Goal: Information Seeking & Learning: Learn about a topic

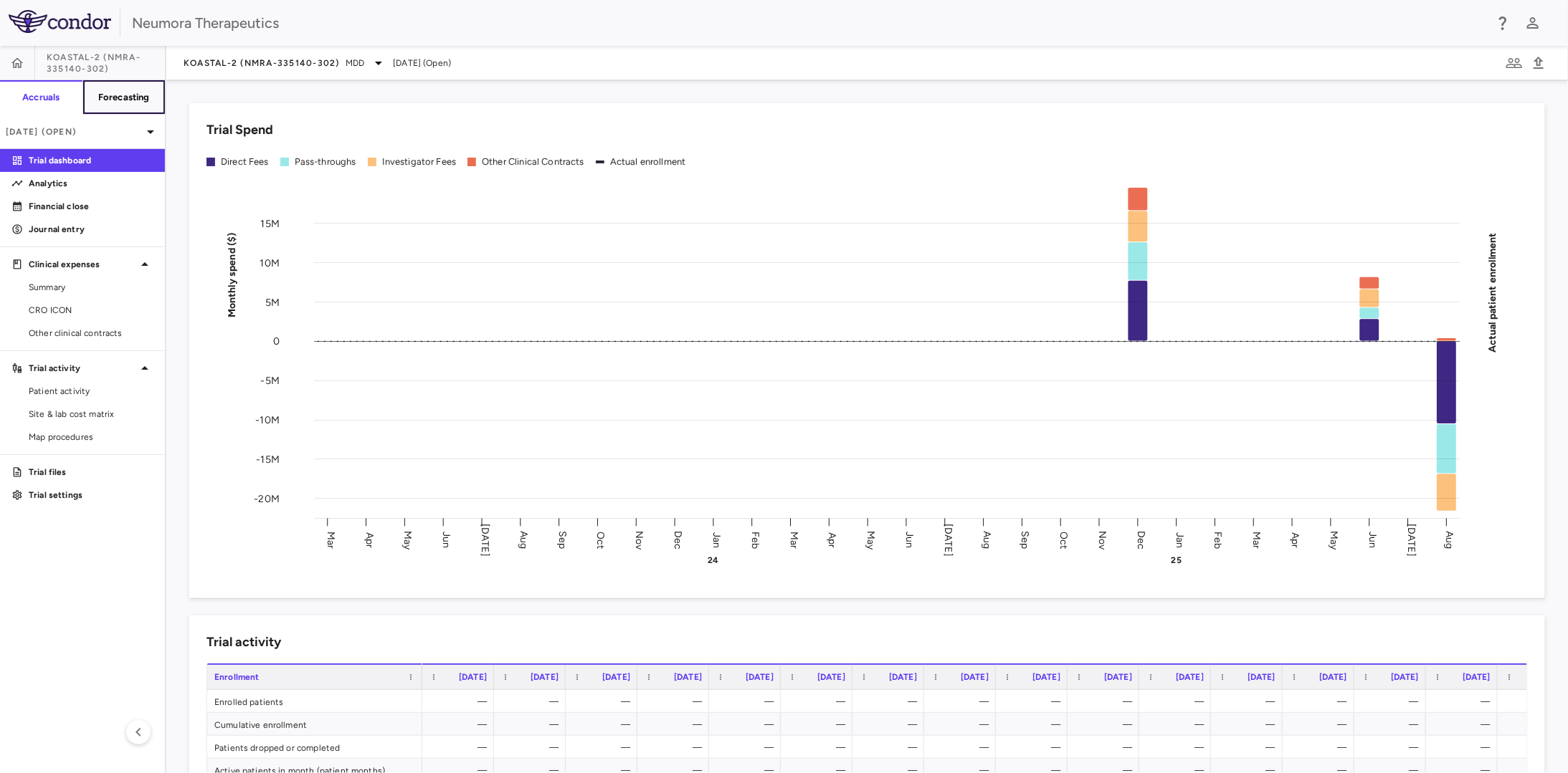
click at [113, 101] on h6 "Forecasting" at bounding box center [123, 97] width 52 height 13
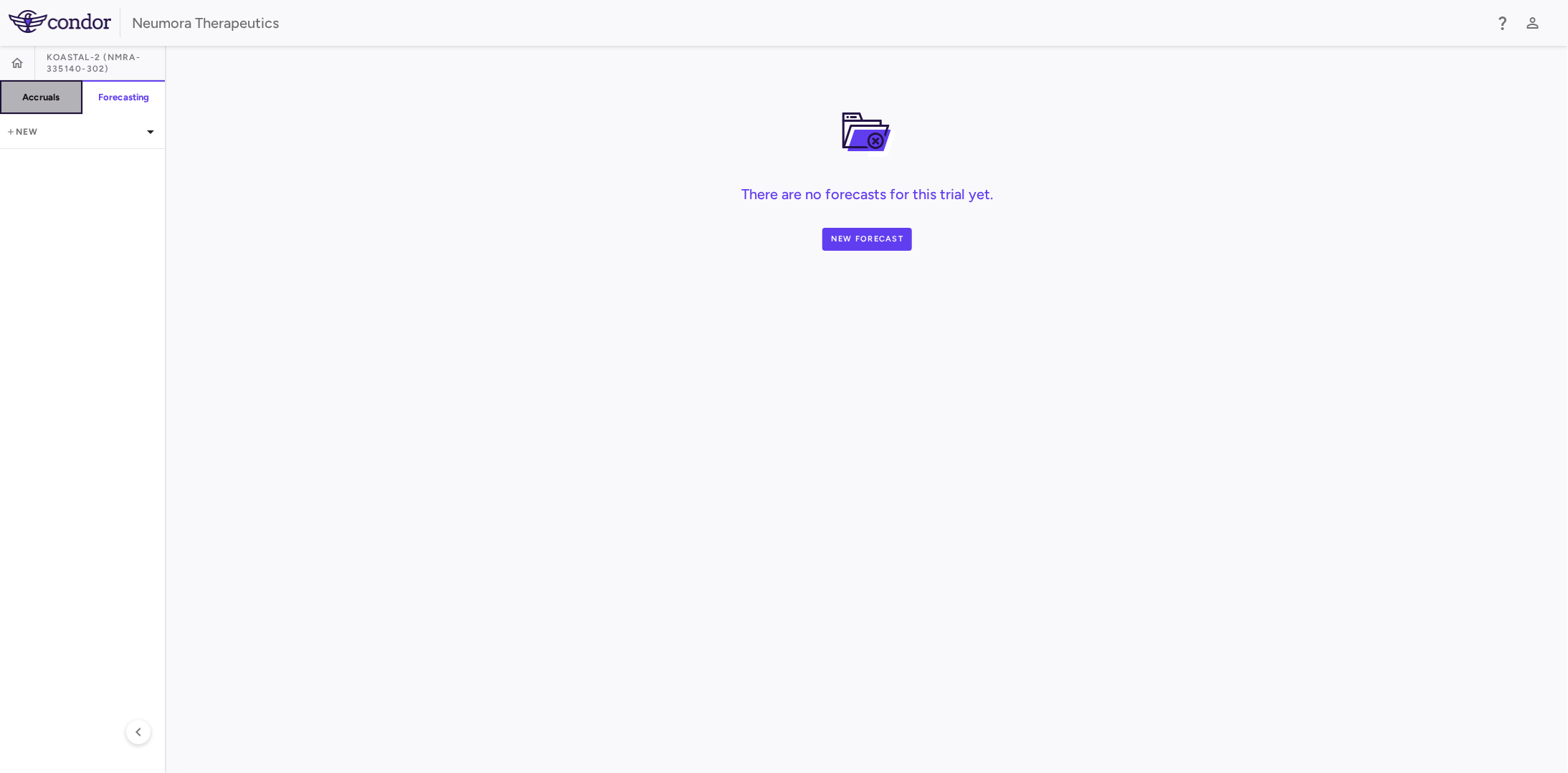
click at [48, 101] on h6 "Accruals" at bounding box center [41, 97] width 37 height 13
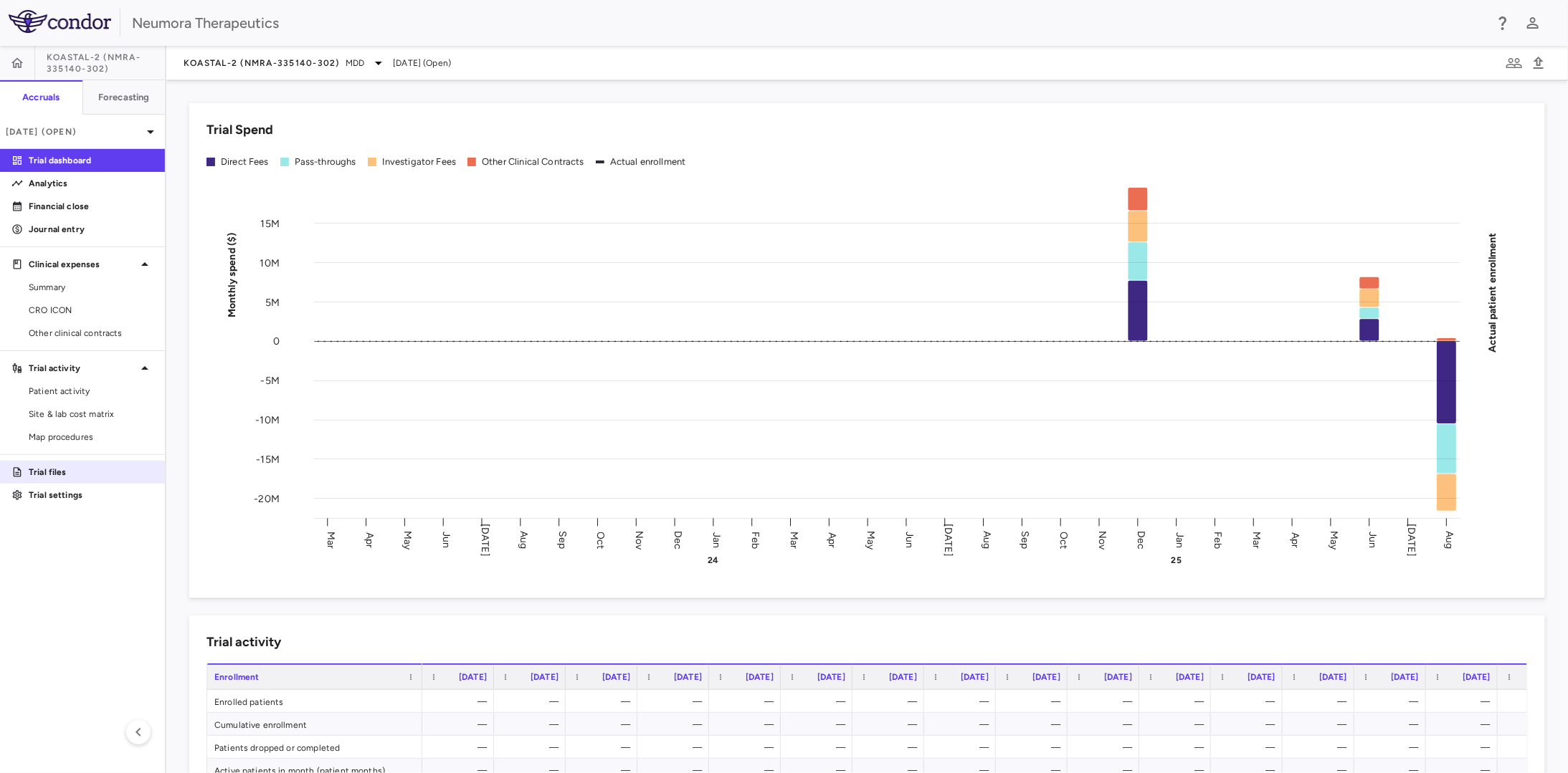
click at [95, 469] on p "Trial files" at bounding box center [91, 472] width 124 height 13
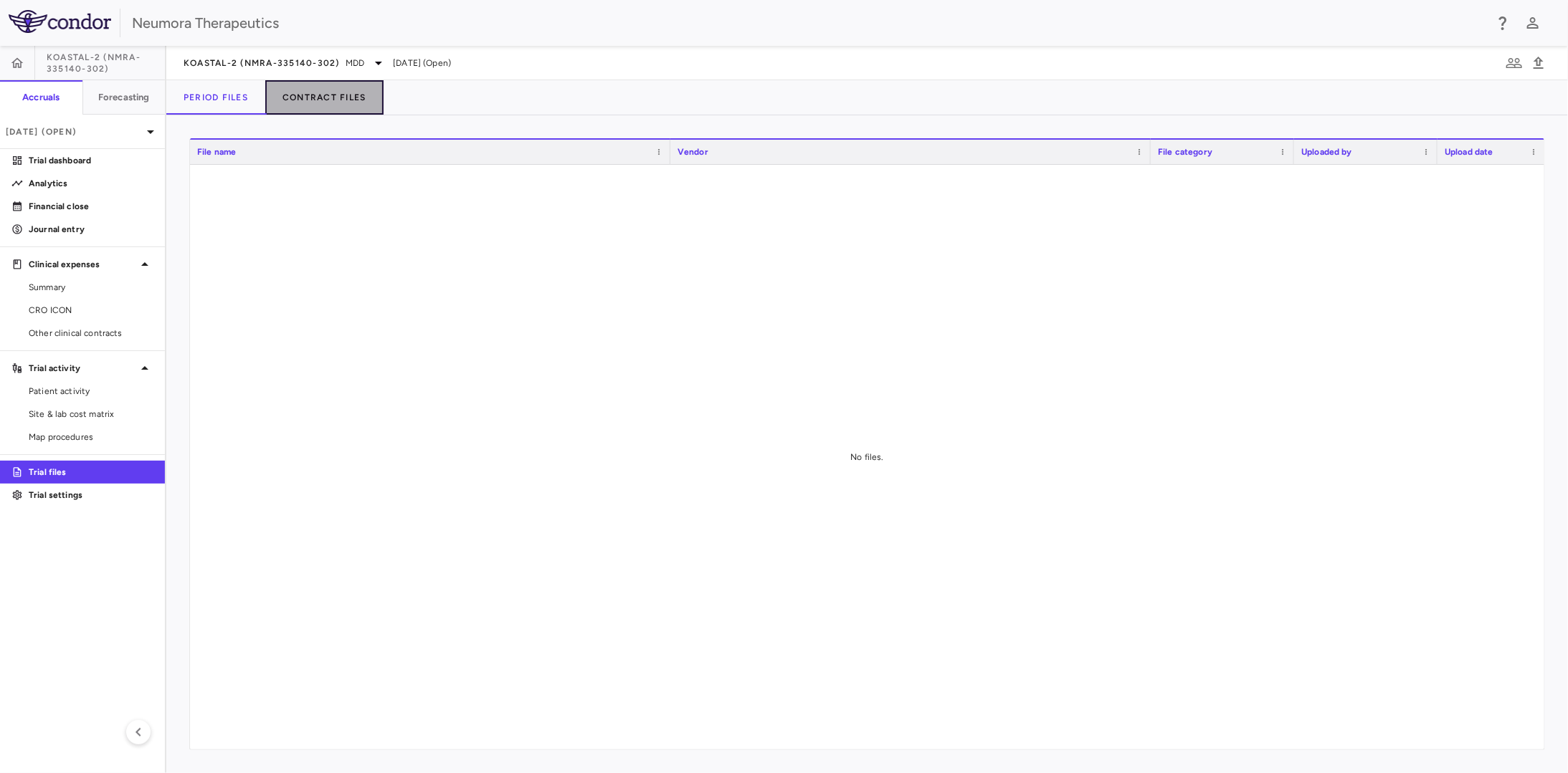
click at [319, 98] on button "Contract Files" at bounding box center [325, 97] width 118 height 34
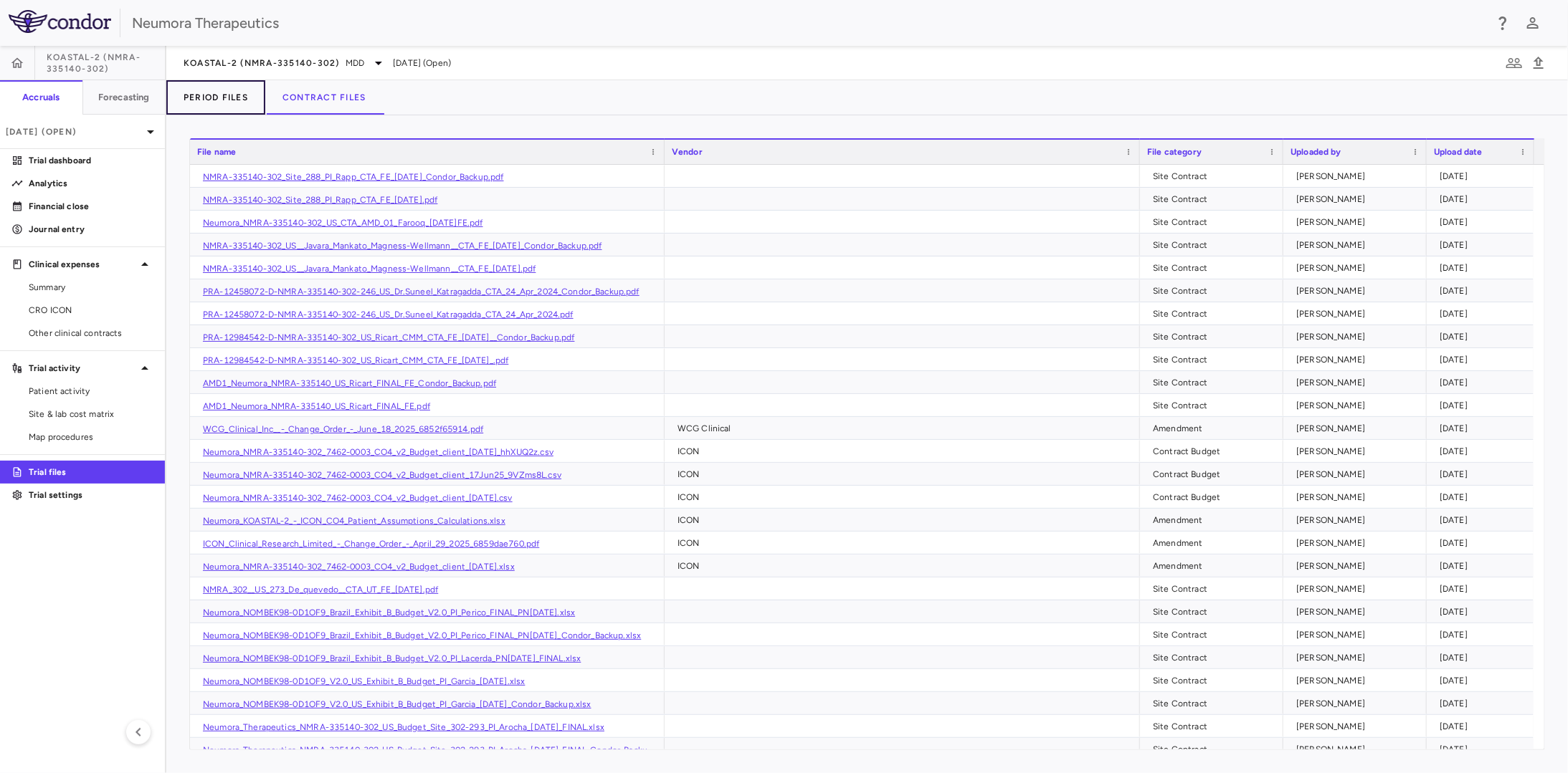
click at [219, 93] on button "Period Files" at bounding box center [216, 97] width 99 height 34
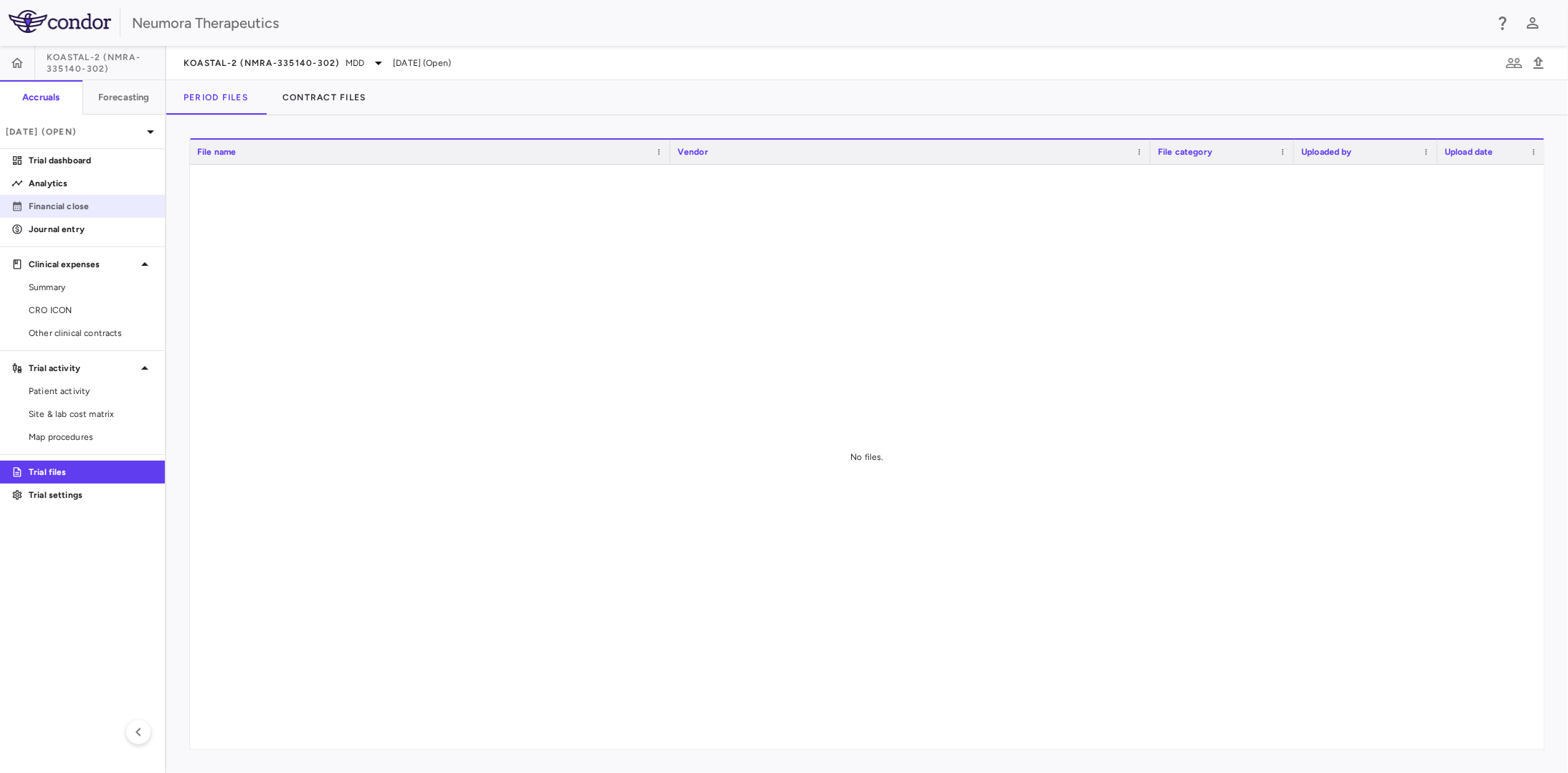
click at [83, 204] on p "Financial close" at bounding box center [91, 206] width 124 height 13
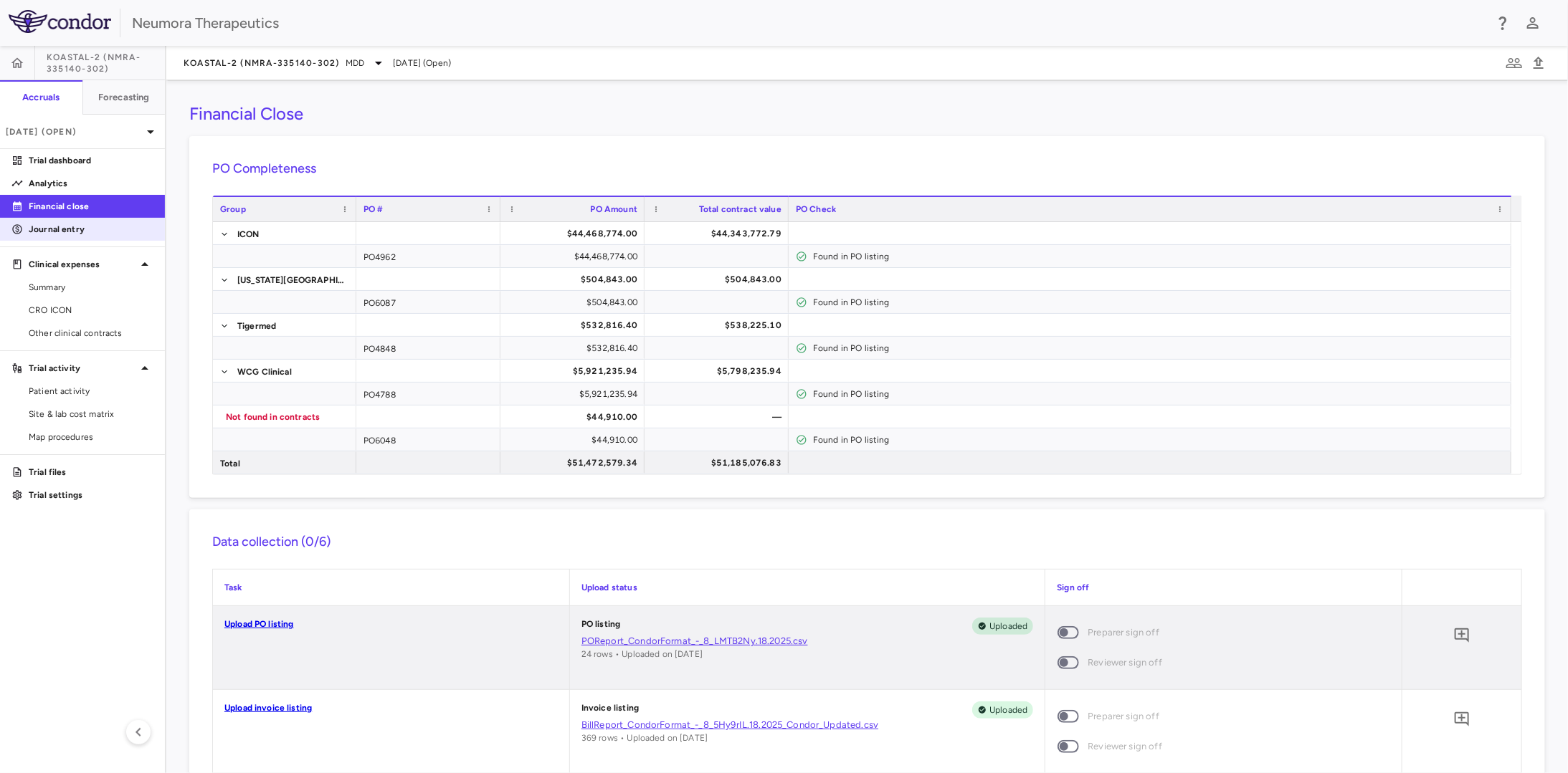
click at [96, 229] on p "Journal entry" at bounding box center [91, 229] width 124 height 13
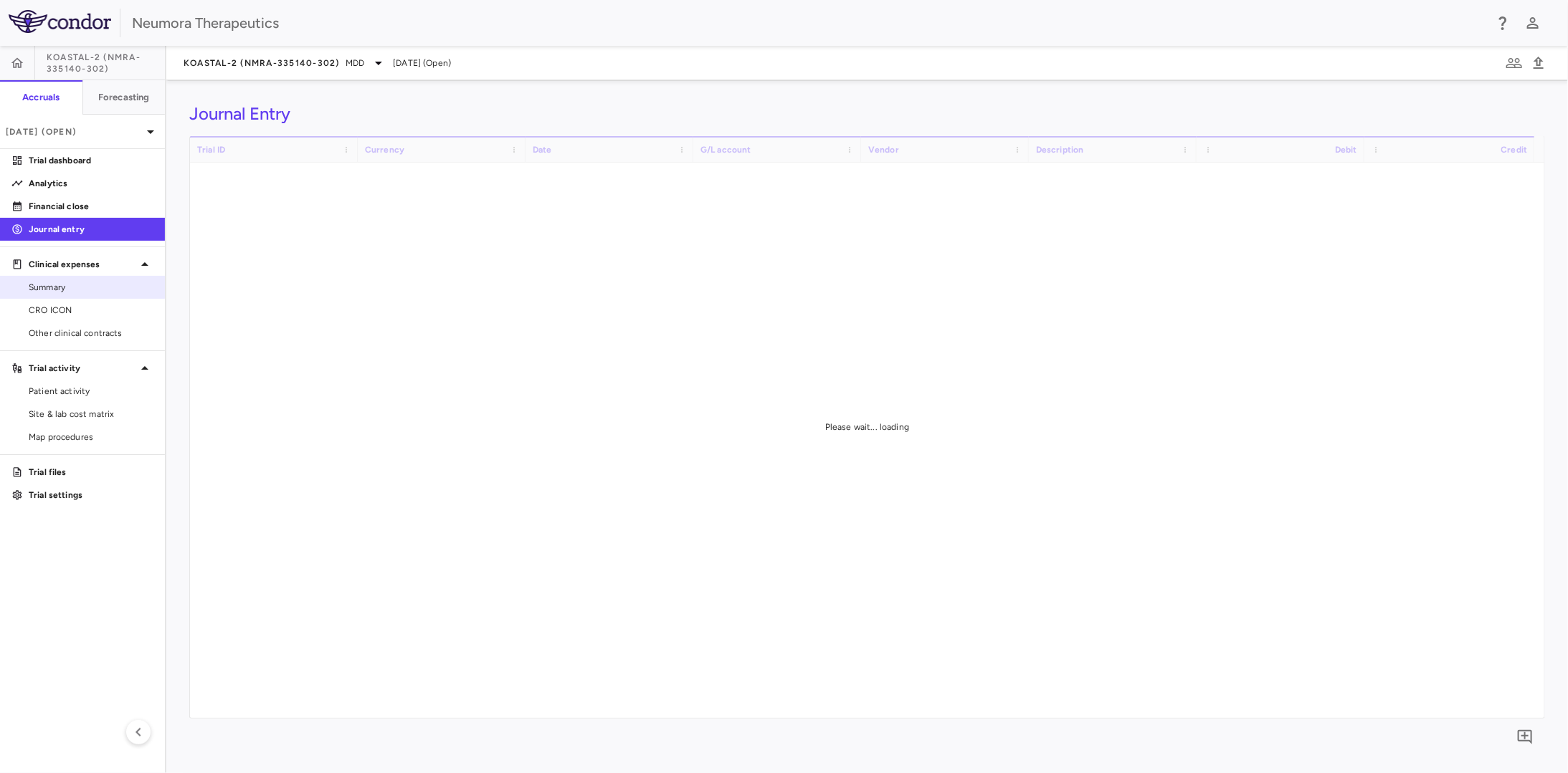
click at [88, 287] on span "Summary" at bounding box center [91, 287] width 124 height 13
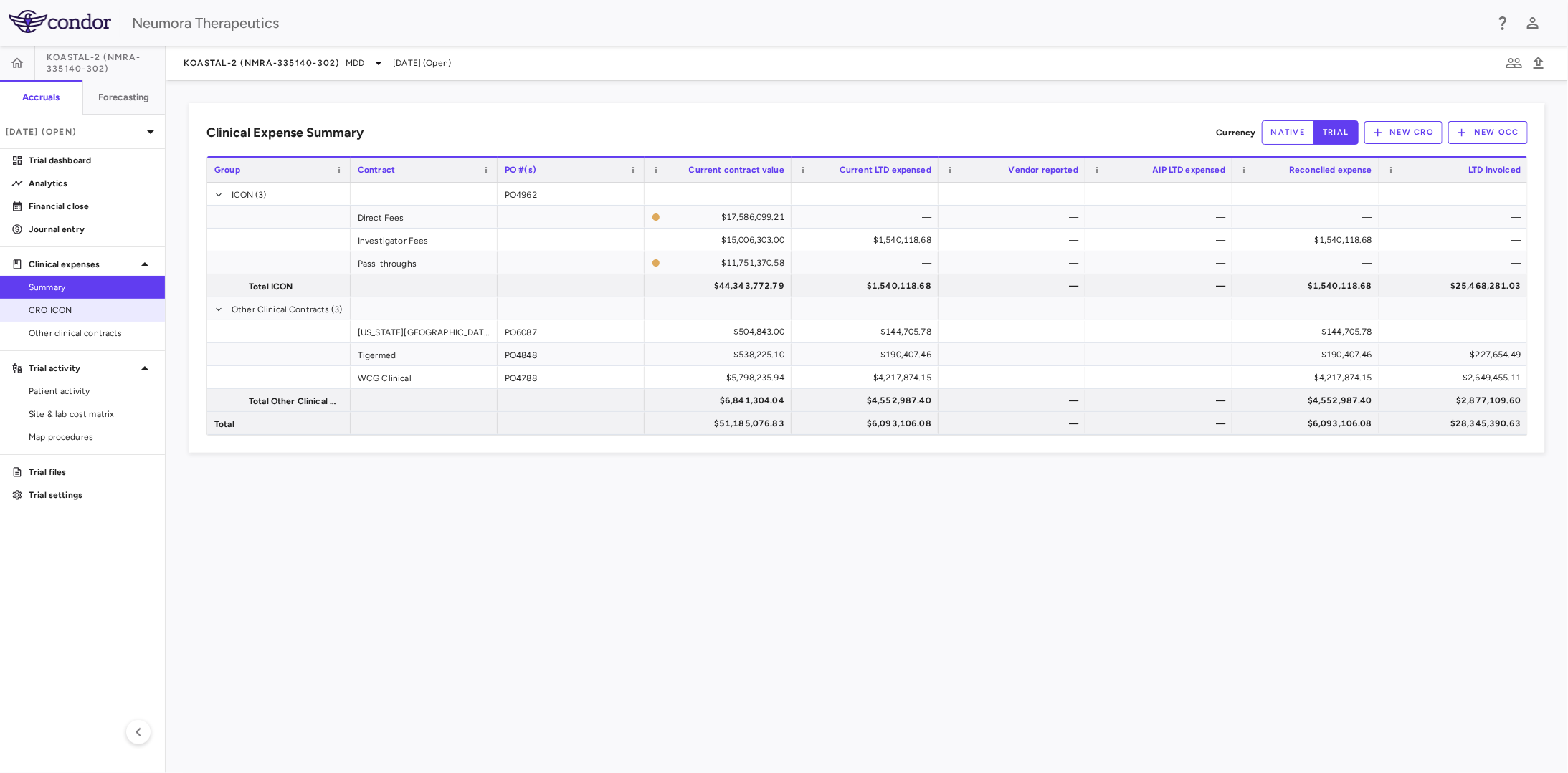
click at [93, 304] on span "CRO ICON" at bounding box center [91, 310] width 124 height 13
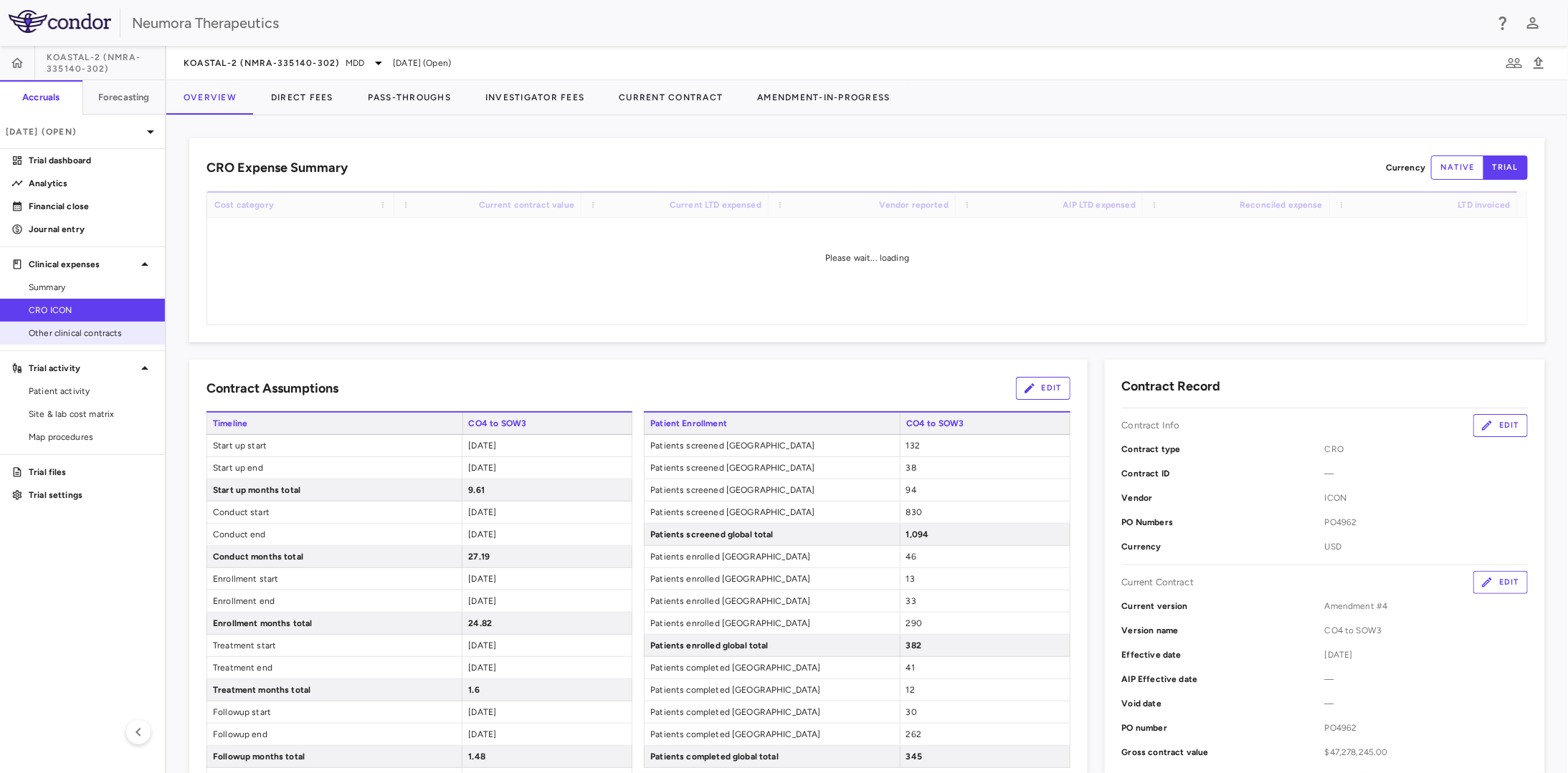
click at [97, 324] on link "Other clinical contracts" at bounding box center [82, 333] width 165 height 21
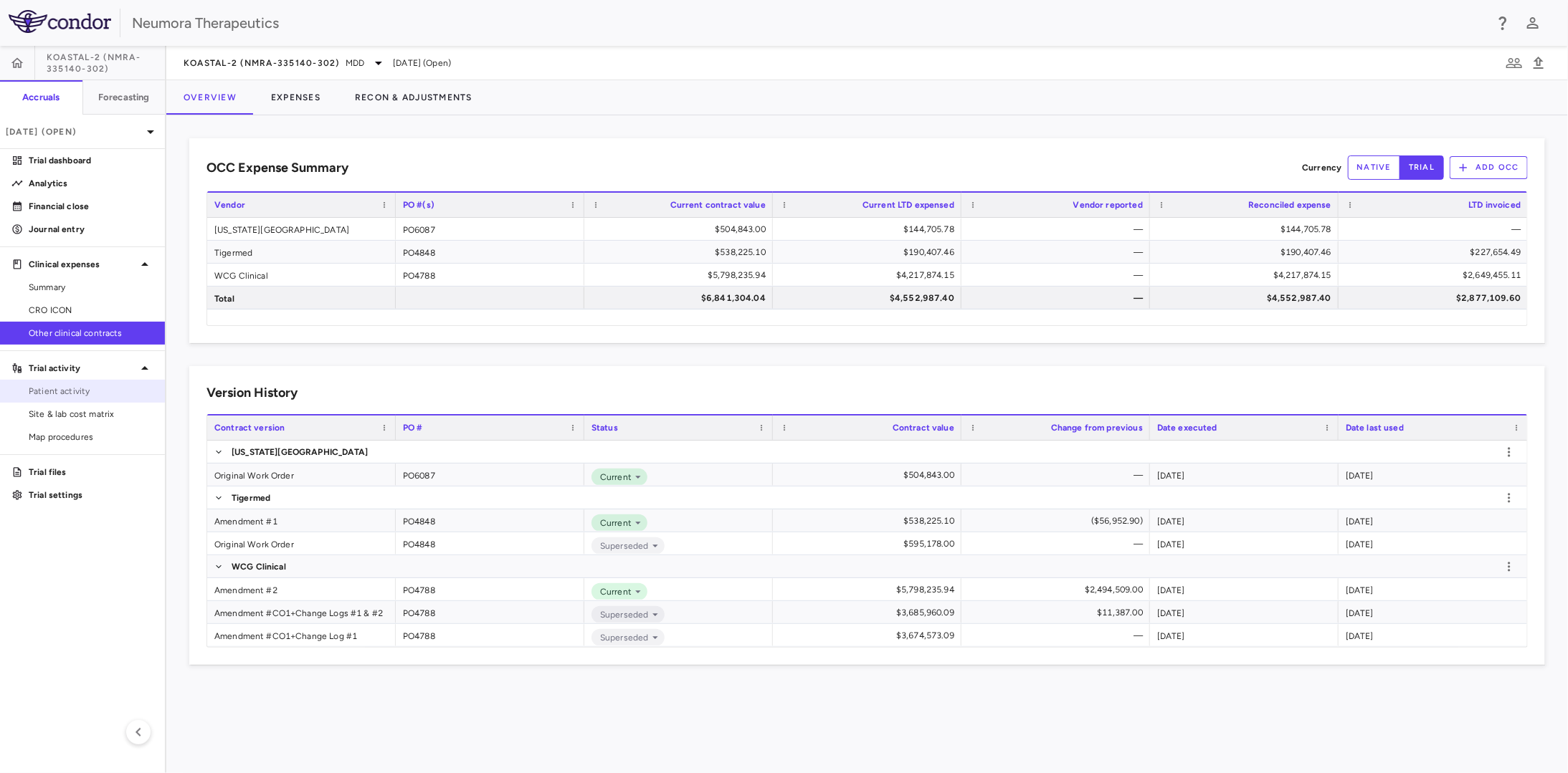
click at [96, 386] on span "Patient activity" at bounding box center [91, 390] width 124 height 13
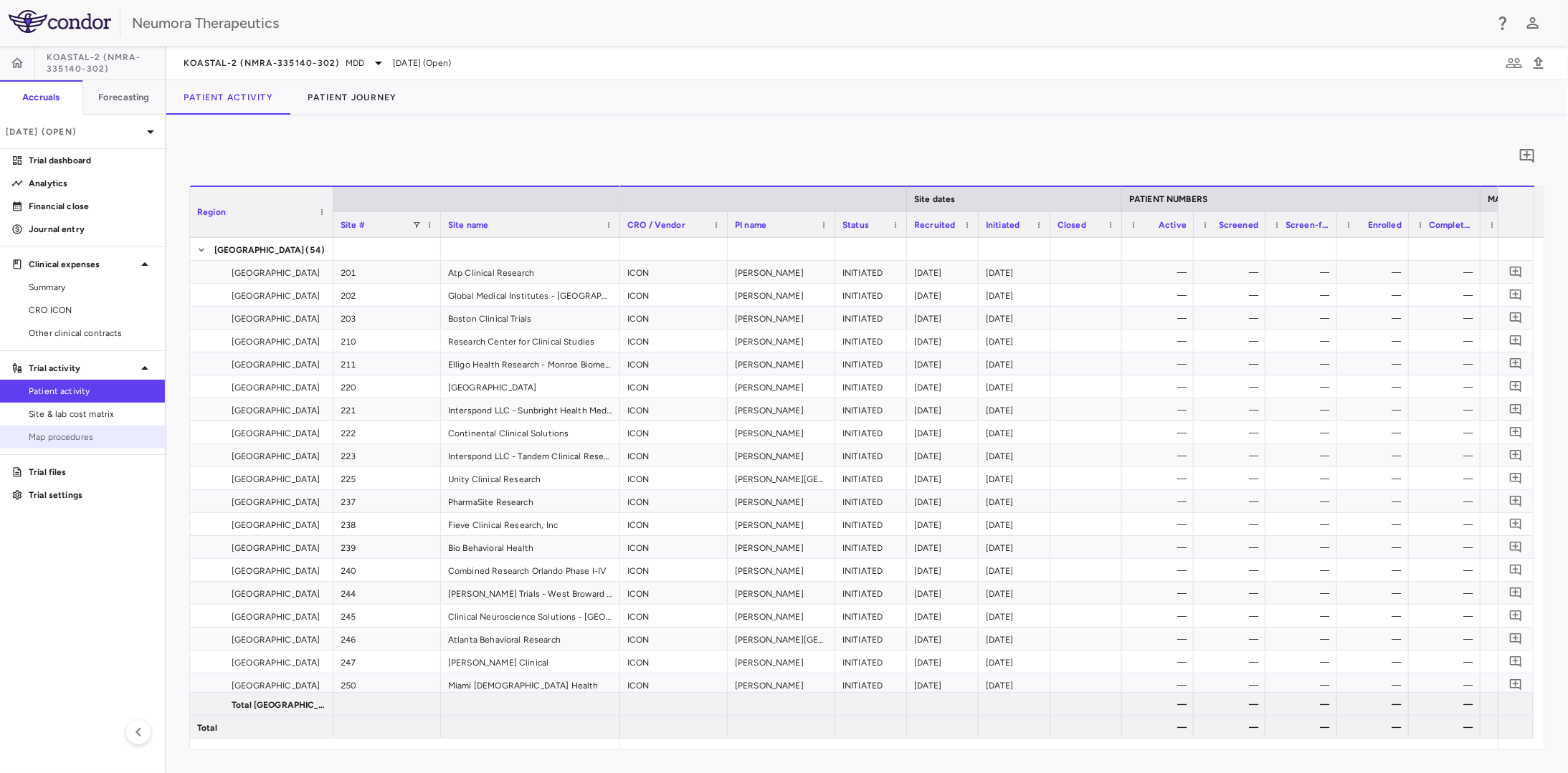
click at [96, 438] on span "Map procedures" at bounding box center [91, 437] width 124 height 13
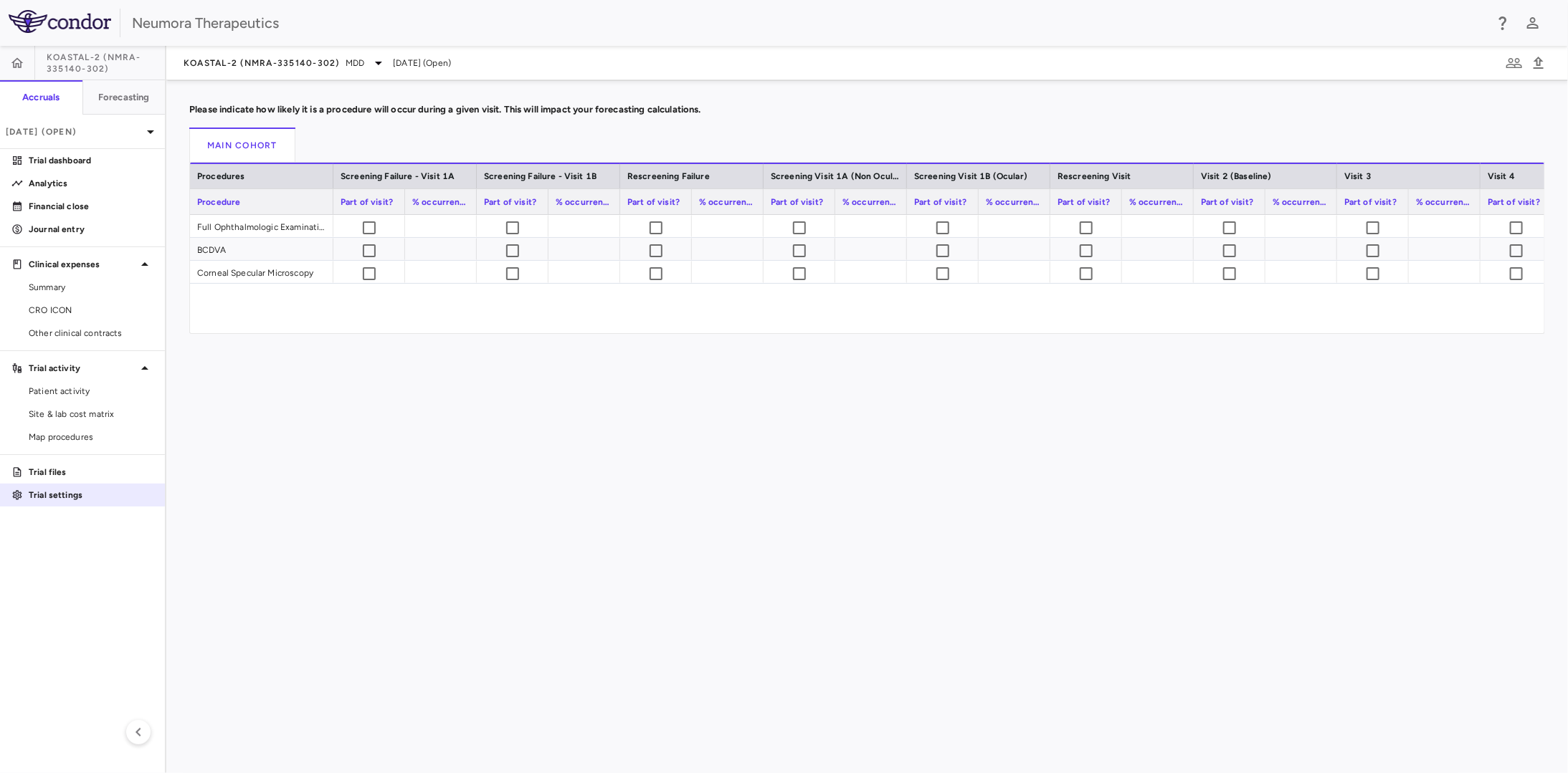
click at [109, 494] on p "Trial settings" at bounding box center [91, 494] width 124 height 13
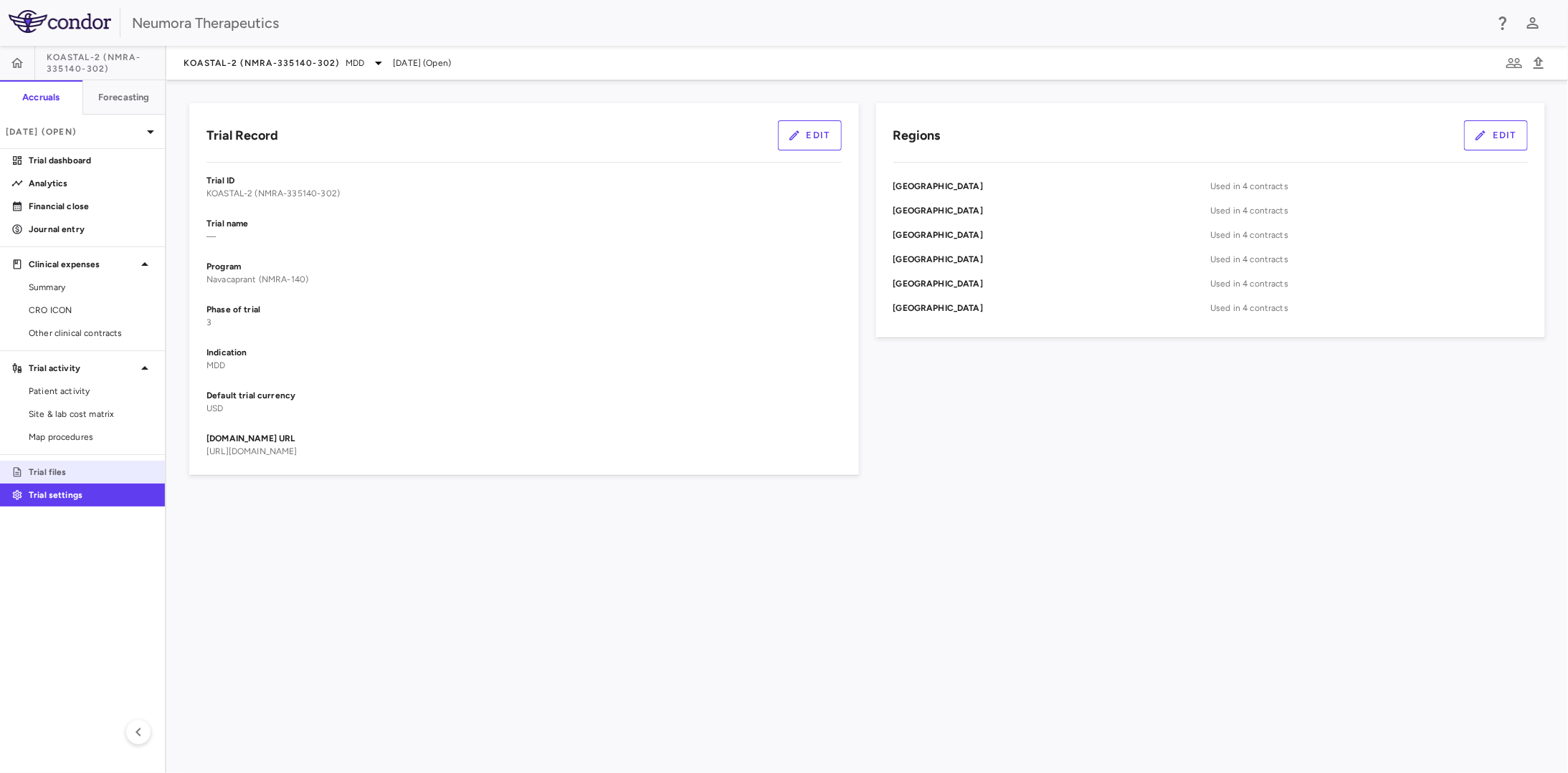
click at [113, 477] on p "Trial files" at bounding box center [91, 472] width 124 height 13
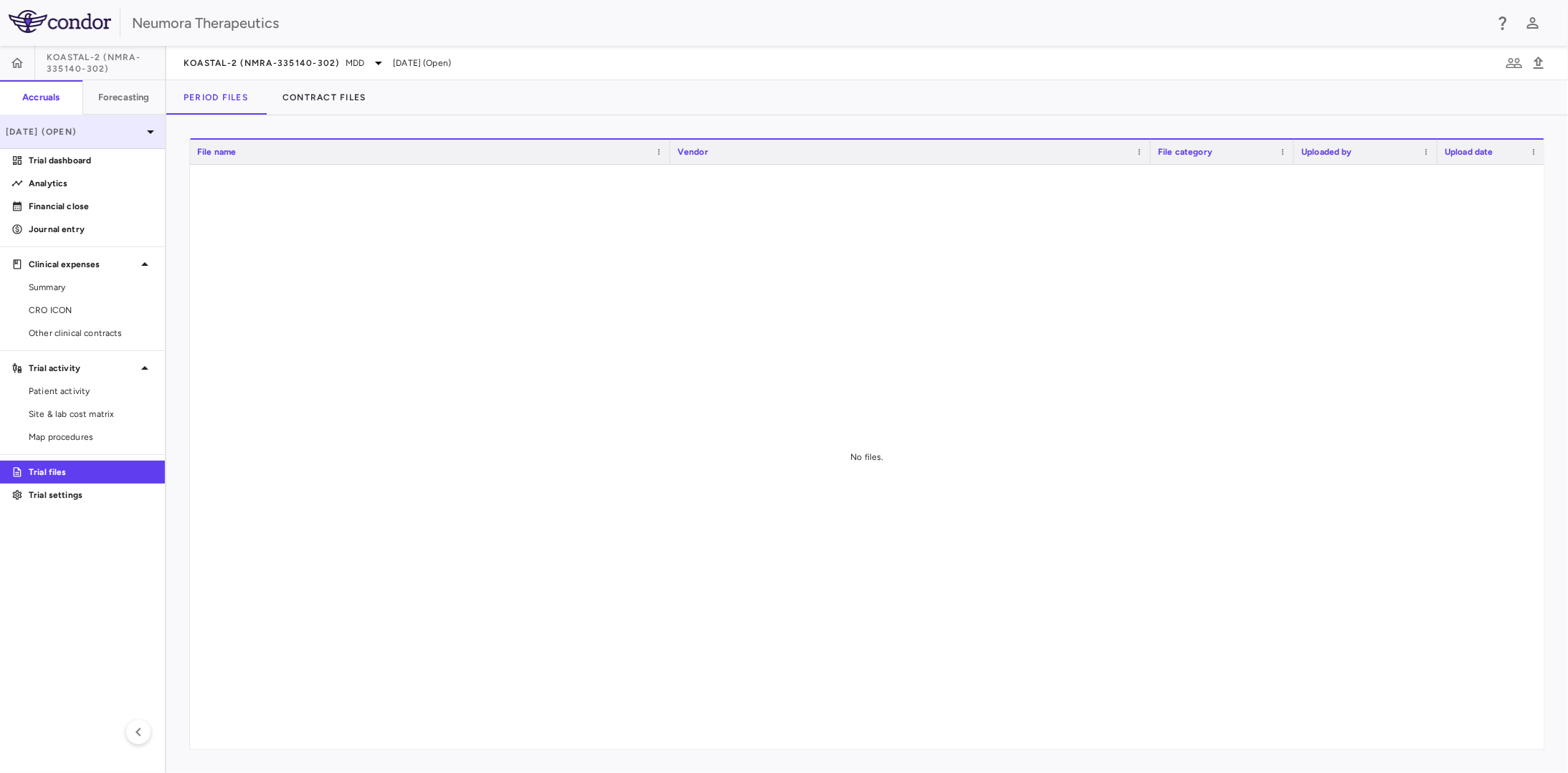
click at [156, 134] on icon at bounding box center [151, 132] width 18 height 18
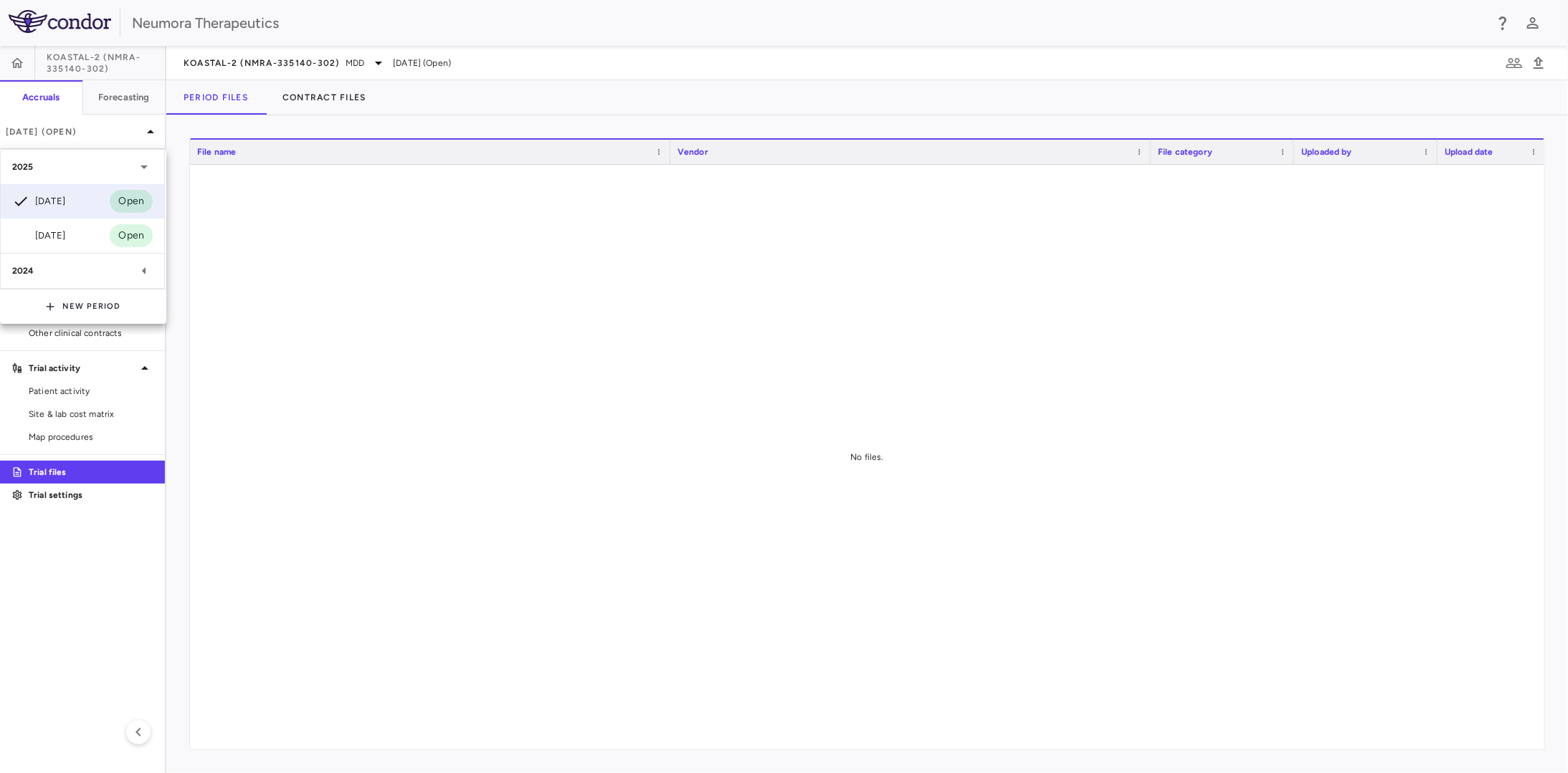
click at [494, 384] on div at bounding box center [784, 386] width 1568 height 773
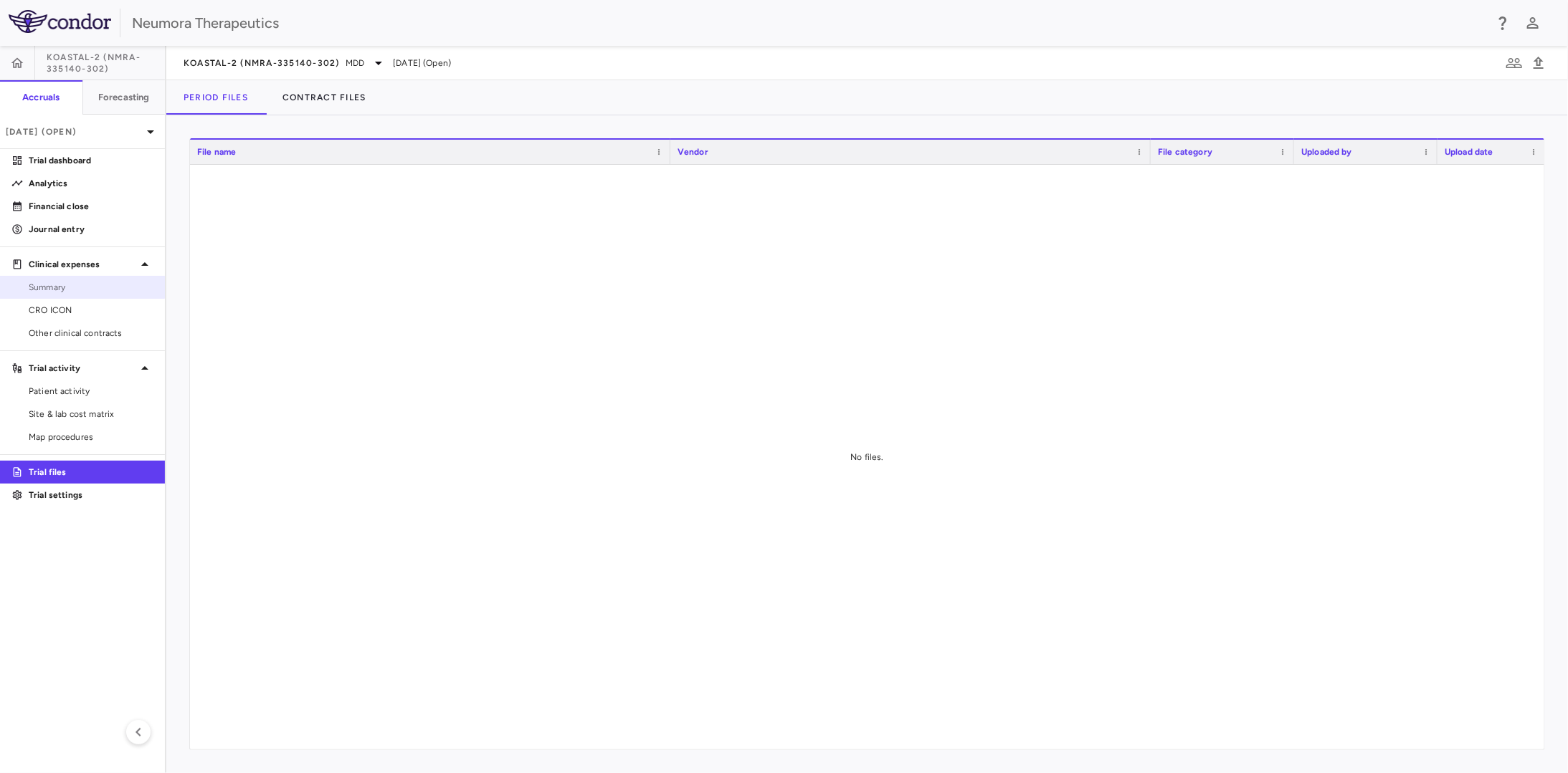
click at [105, 286] on span "Summary" at bounding box center [91, 287] width 124 height 13
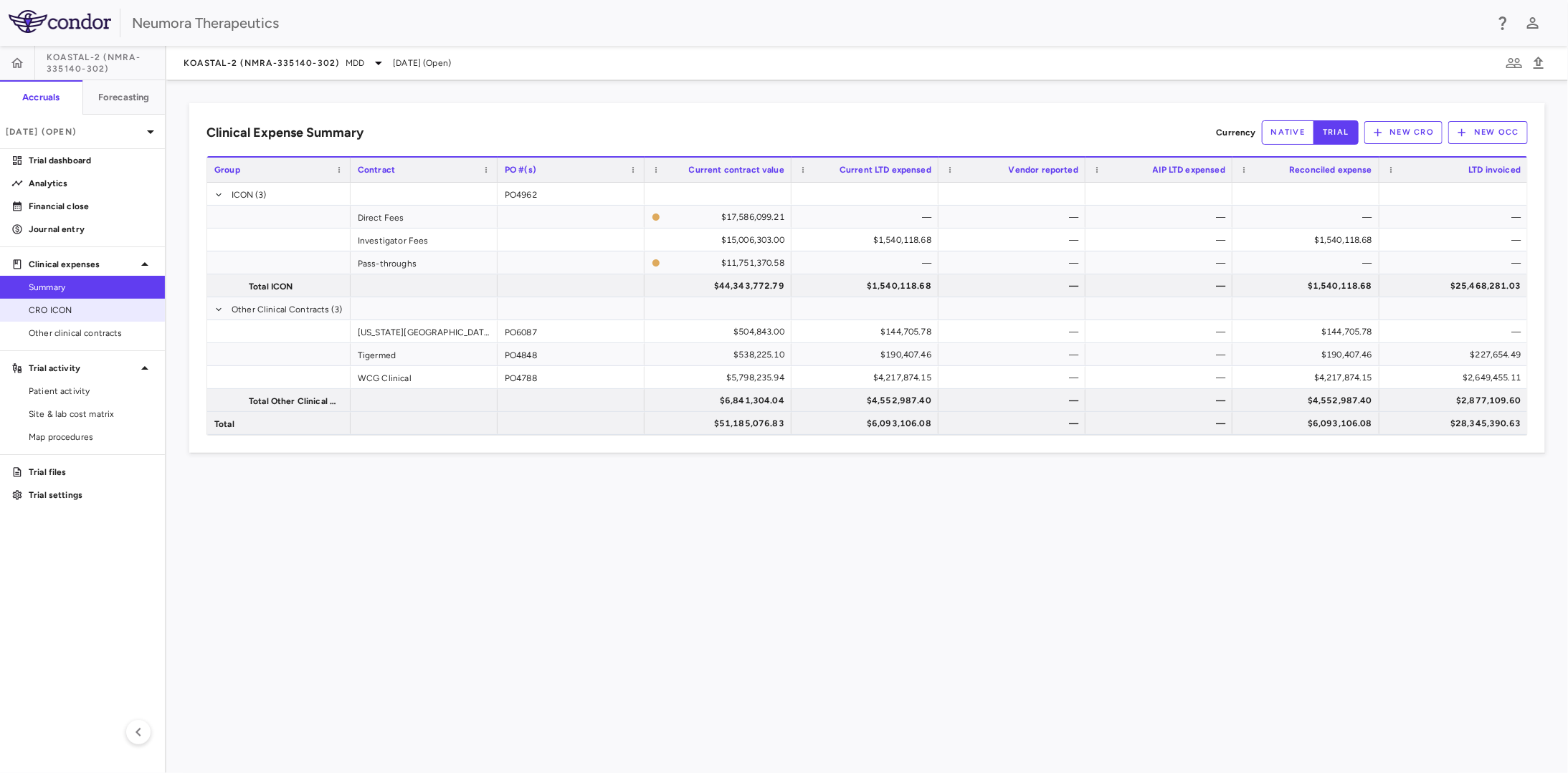
click at [52, 312] on span "CRO ICON" at bounding box center [91, 310] width 124 height 13
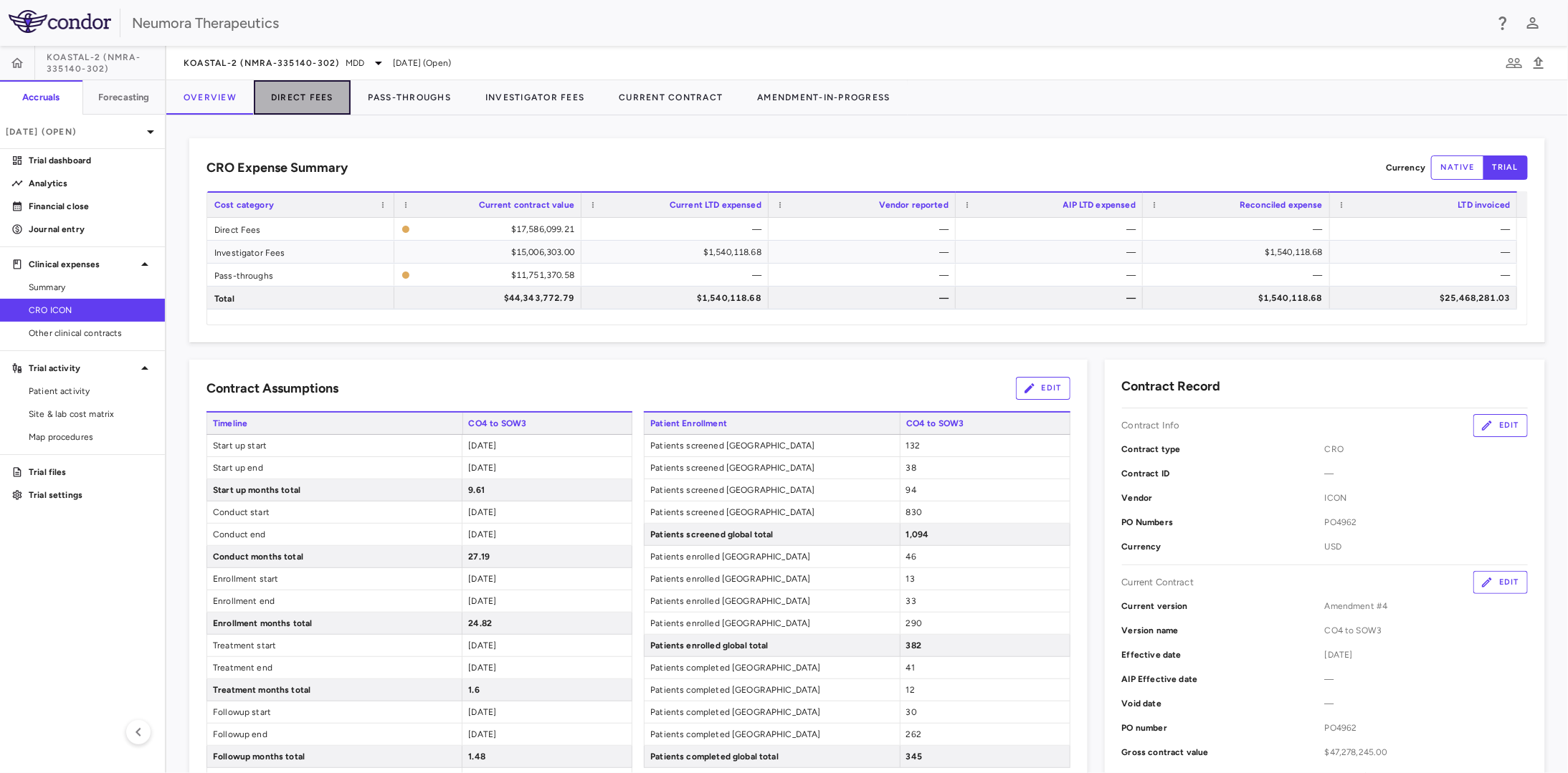
click at [301, 101] on button "Direct Fees" at bounding box center [302, 97] width 97 height 34
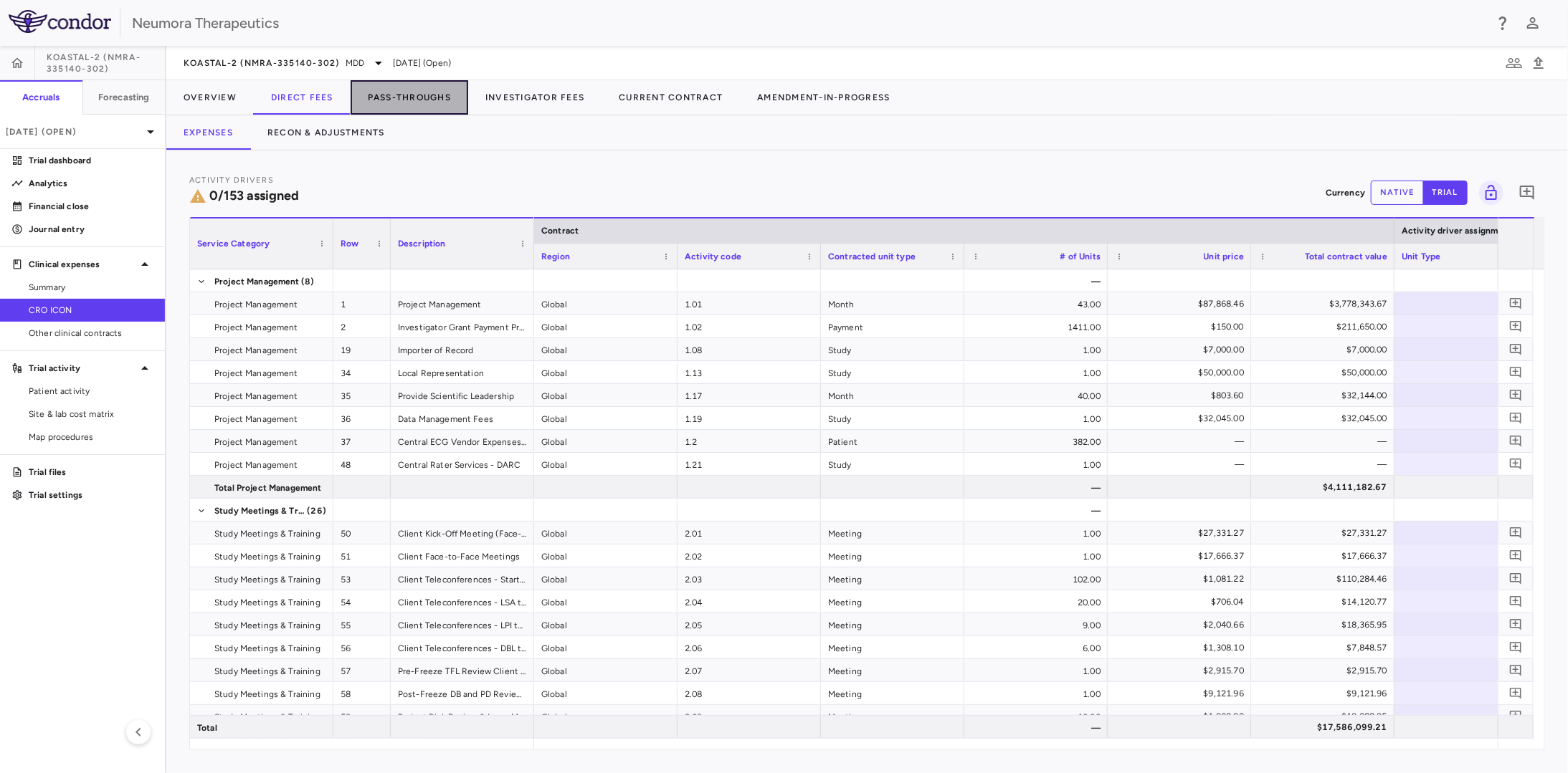
click at [392, 104] on button "Pass-Throughs" at bounding box center [408, 97] width 117 height 34
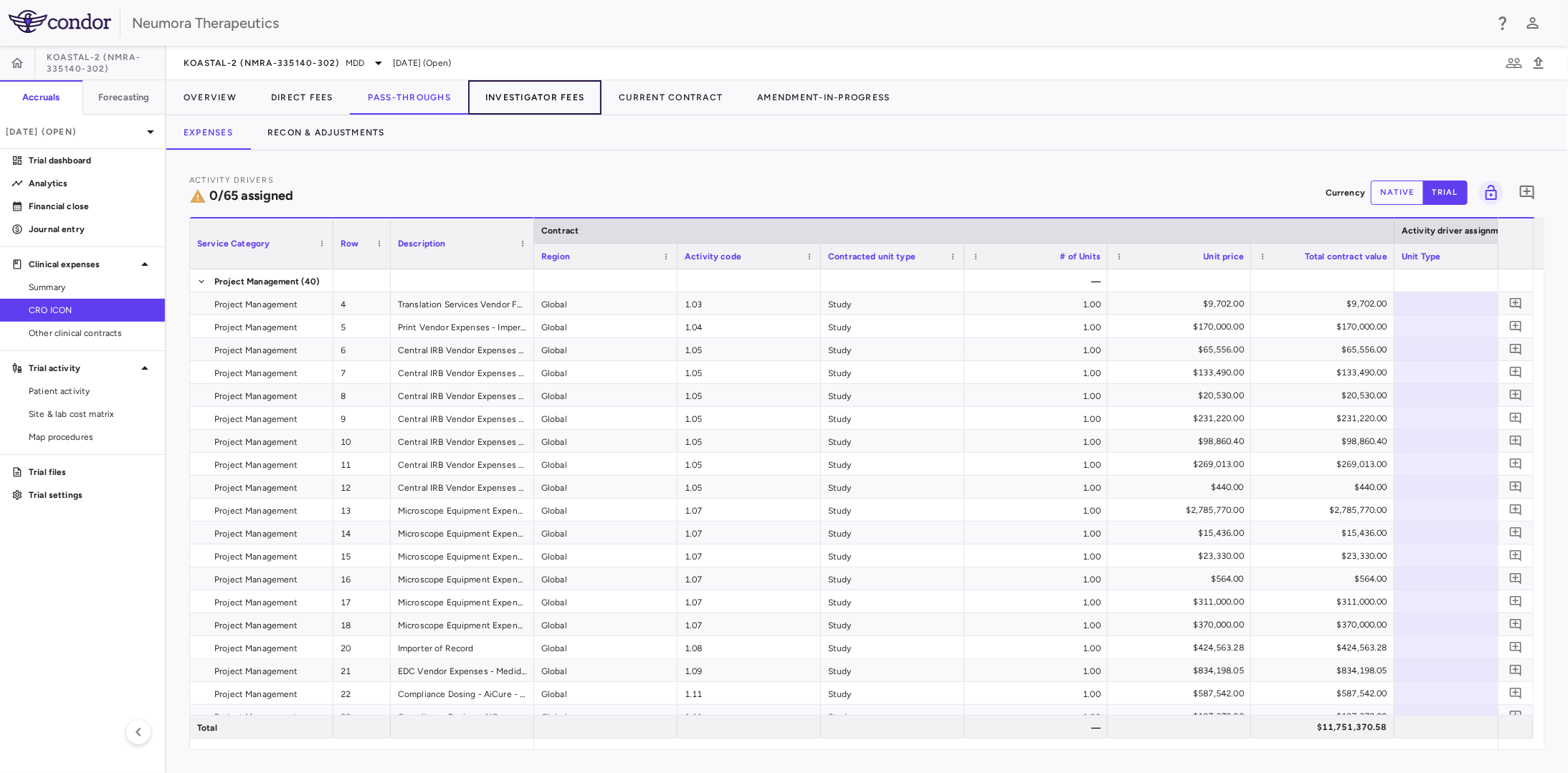
click at [548, 95] on button "Investigator Fees" at bounding box center [534, 97] width 133 height 34
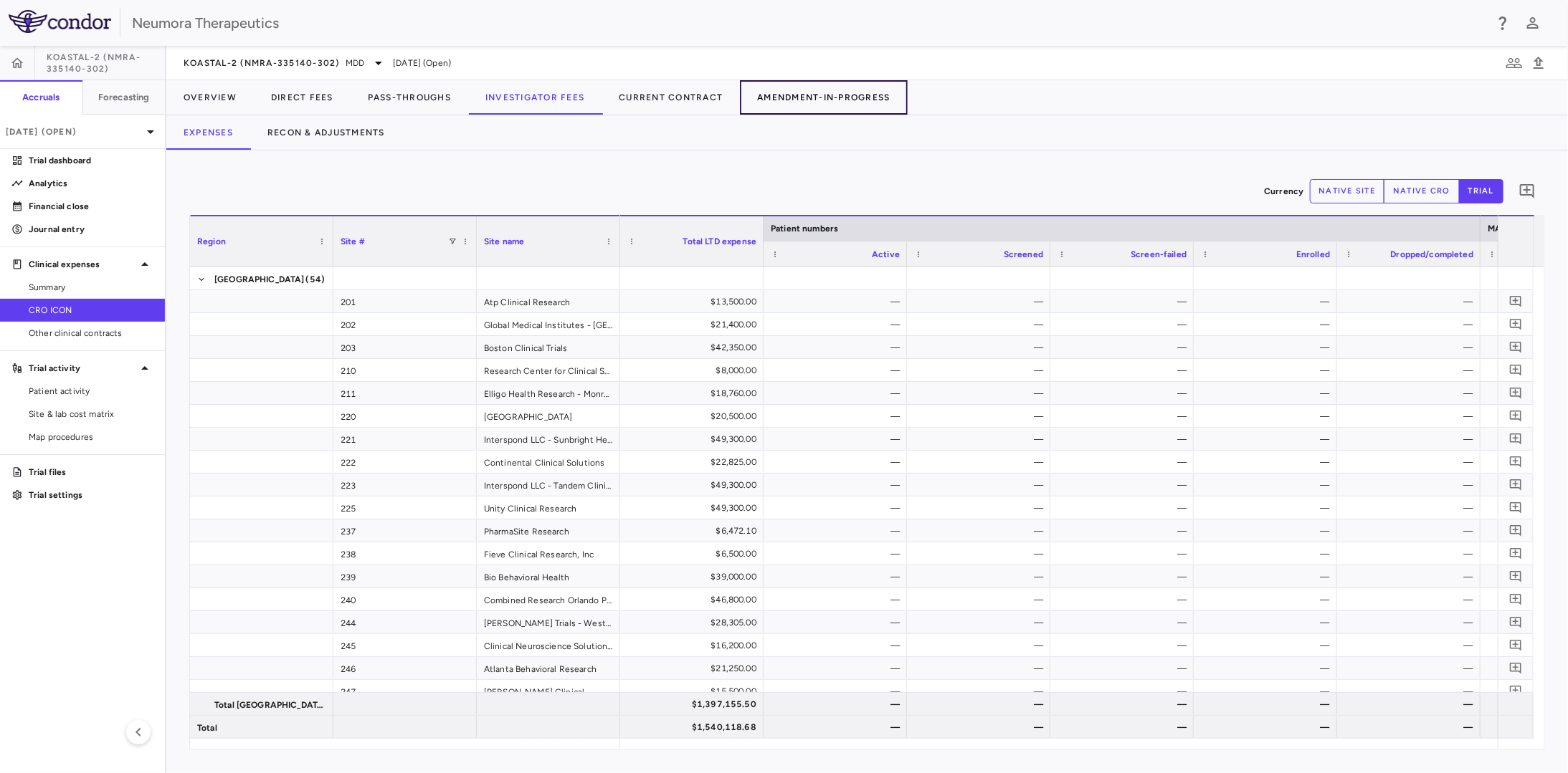
click at [813, 90] on button "Amendment-In-Progress" at bounding box center [823, 97] width 167 height 34
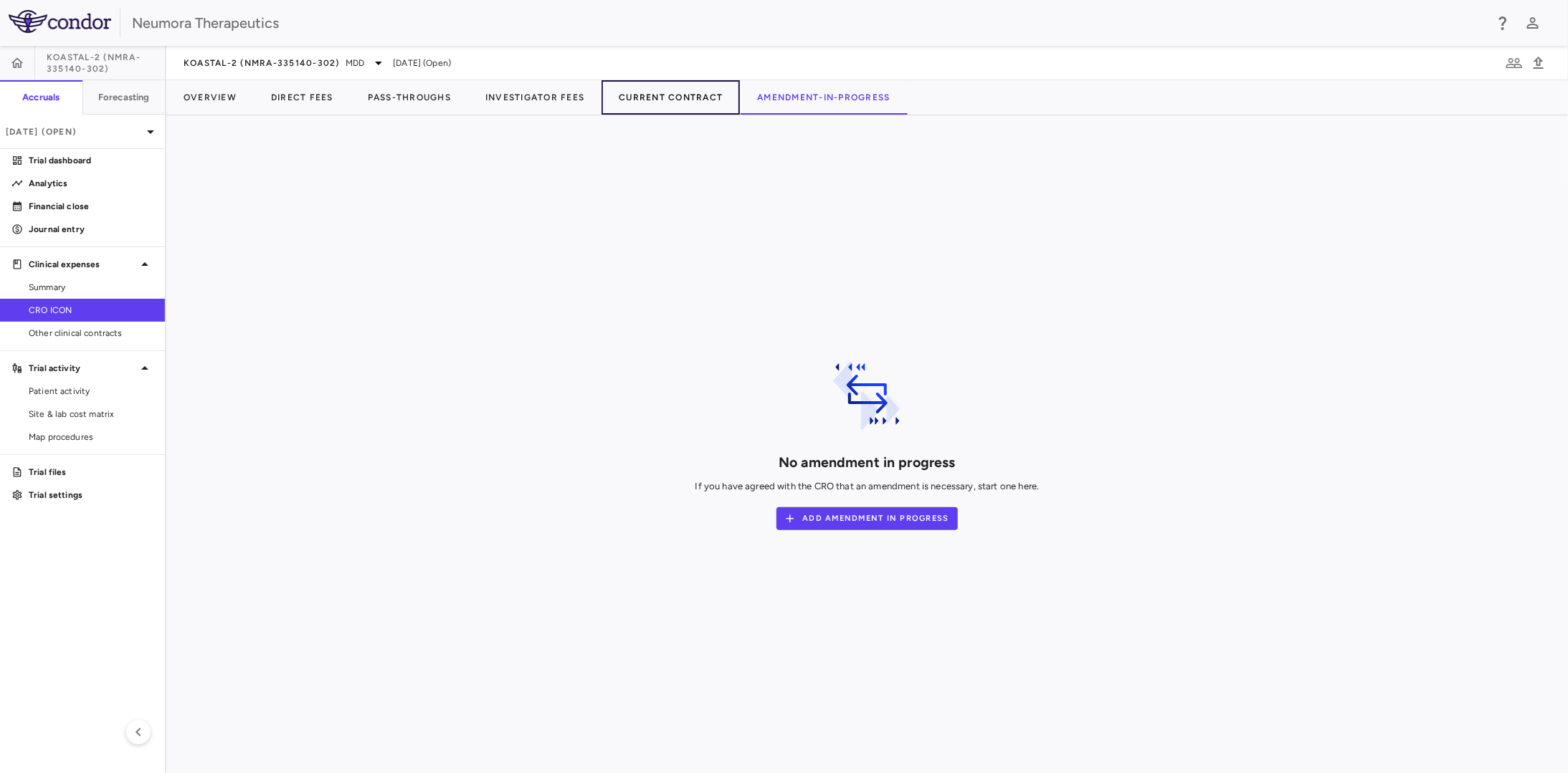
click at [676, 102] on button "Current Contract" at bounding box center [670, 97] width 138 height 34
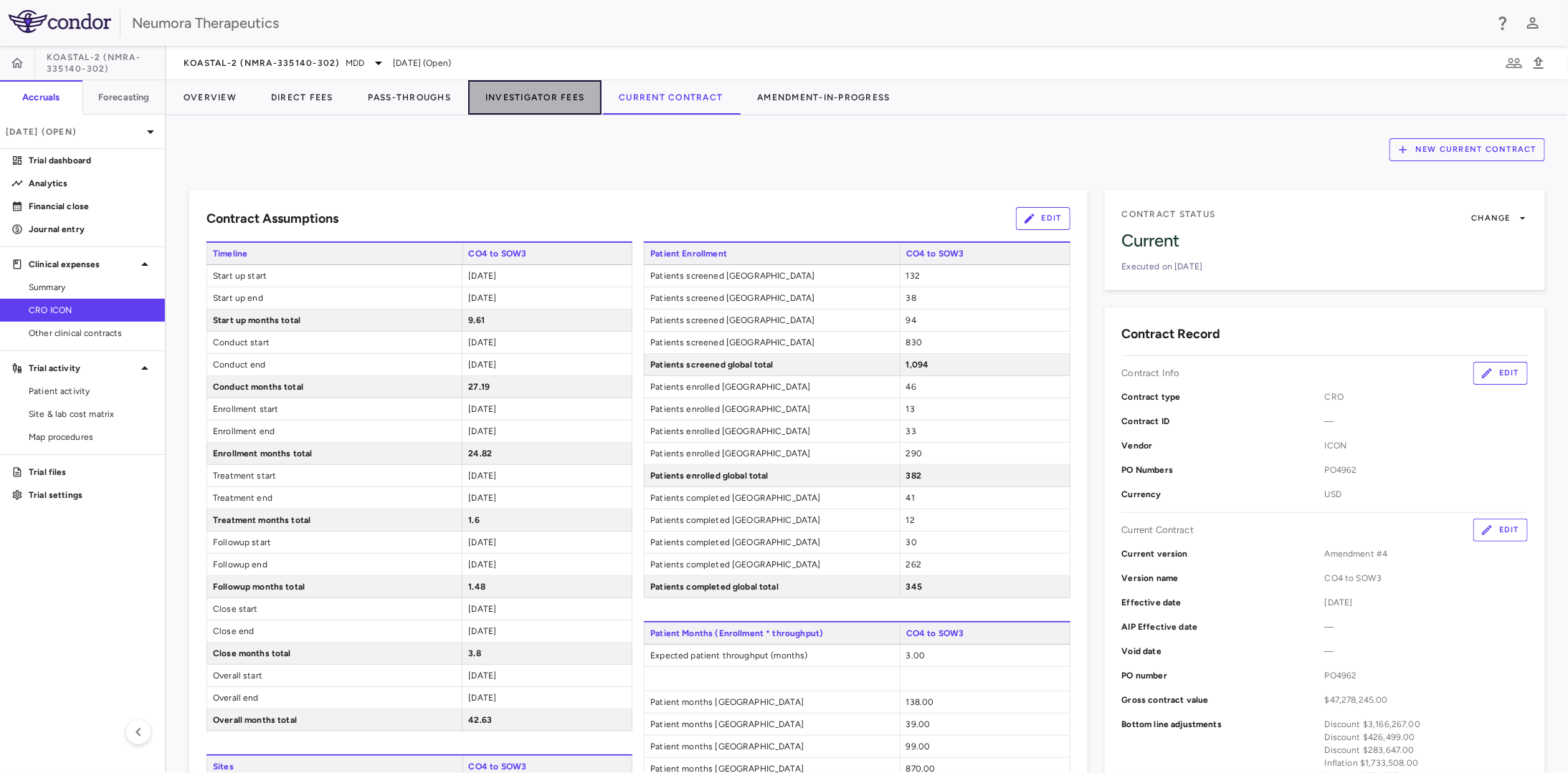
click at [563, 100] on button "Investigator Fees" at bounding box center [534, 97] width 133 height 34
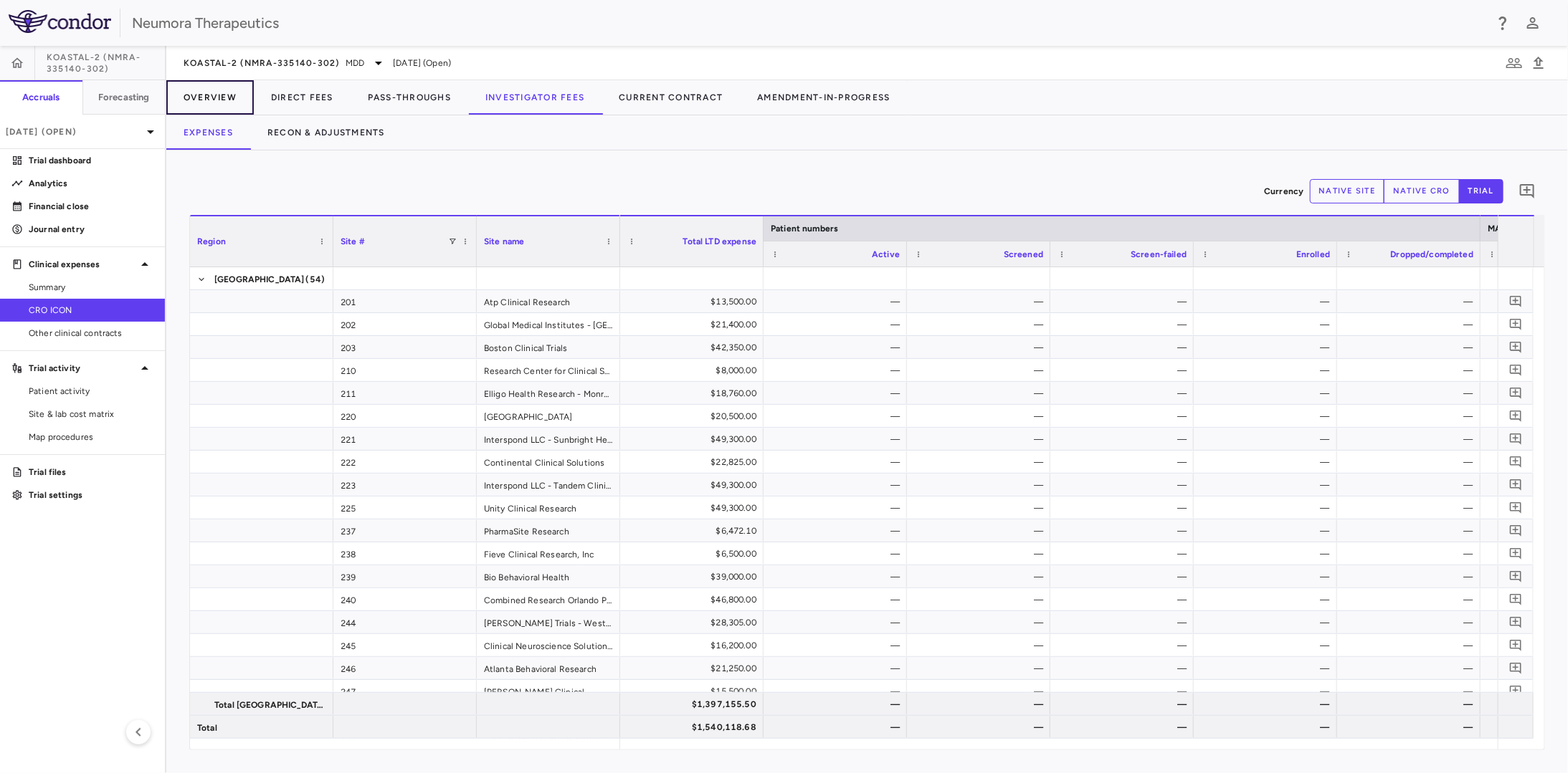
click at [231, 101] on button "Overview" at bounding box center [210, 97] width 87 height 34
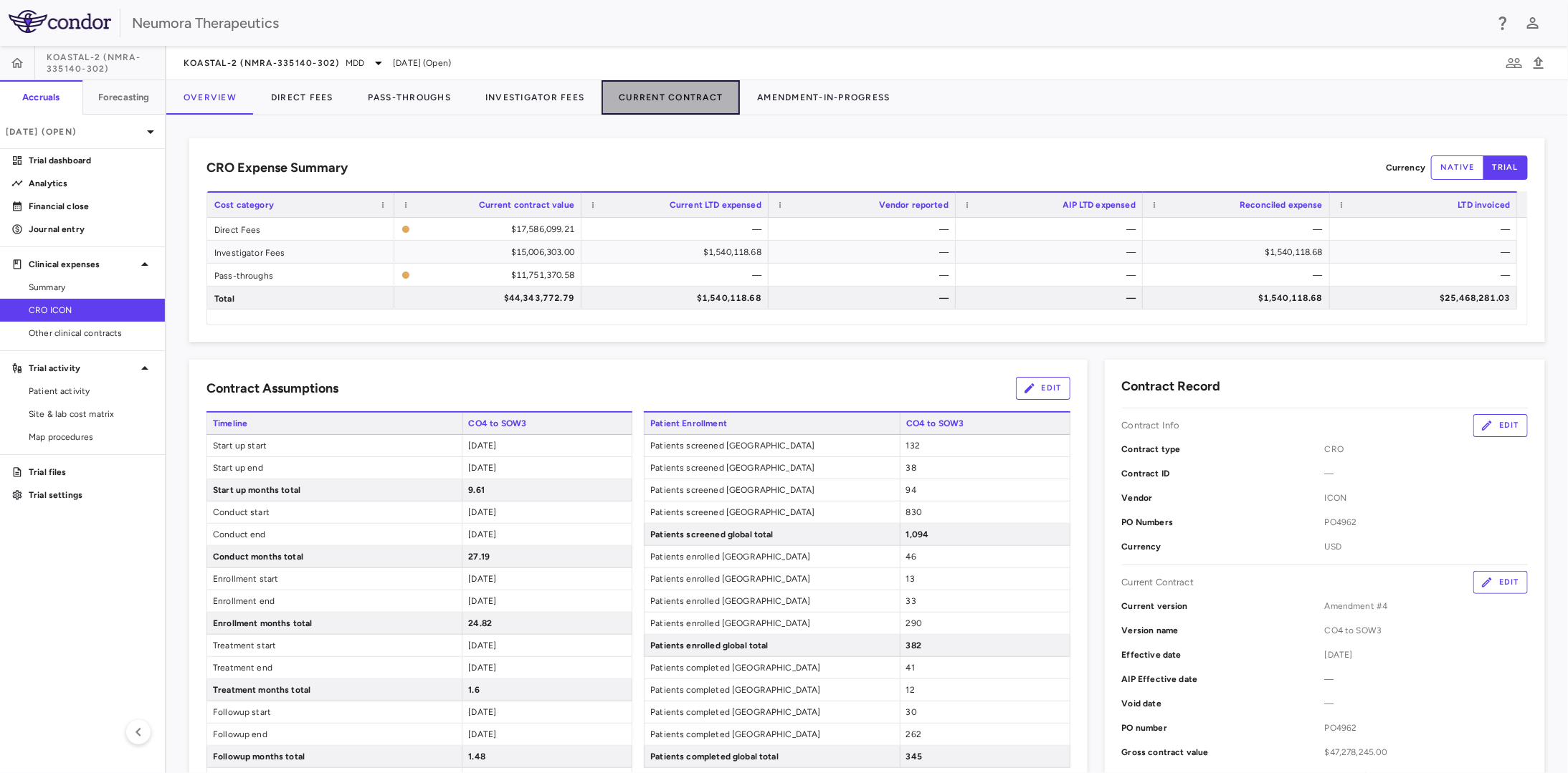
click at [638, 102] on button "Current Contract" at bounding box center [670, 97] width 138 height 34
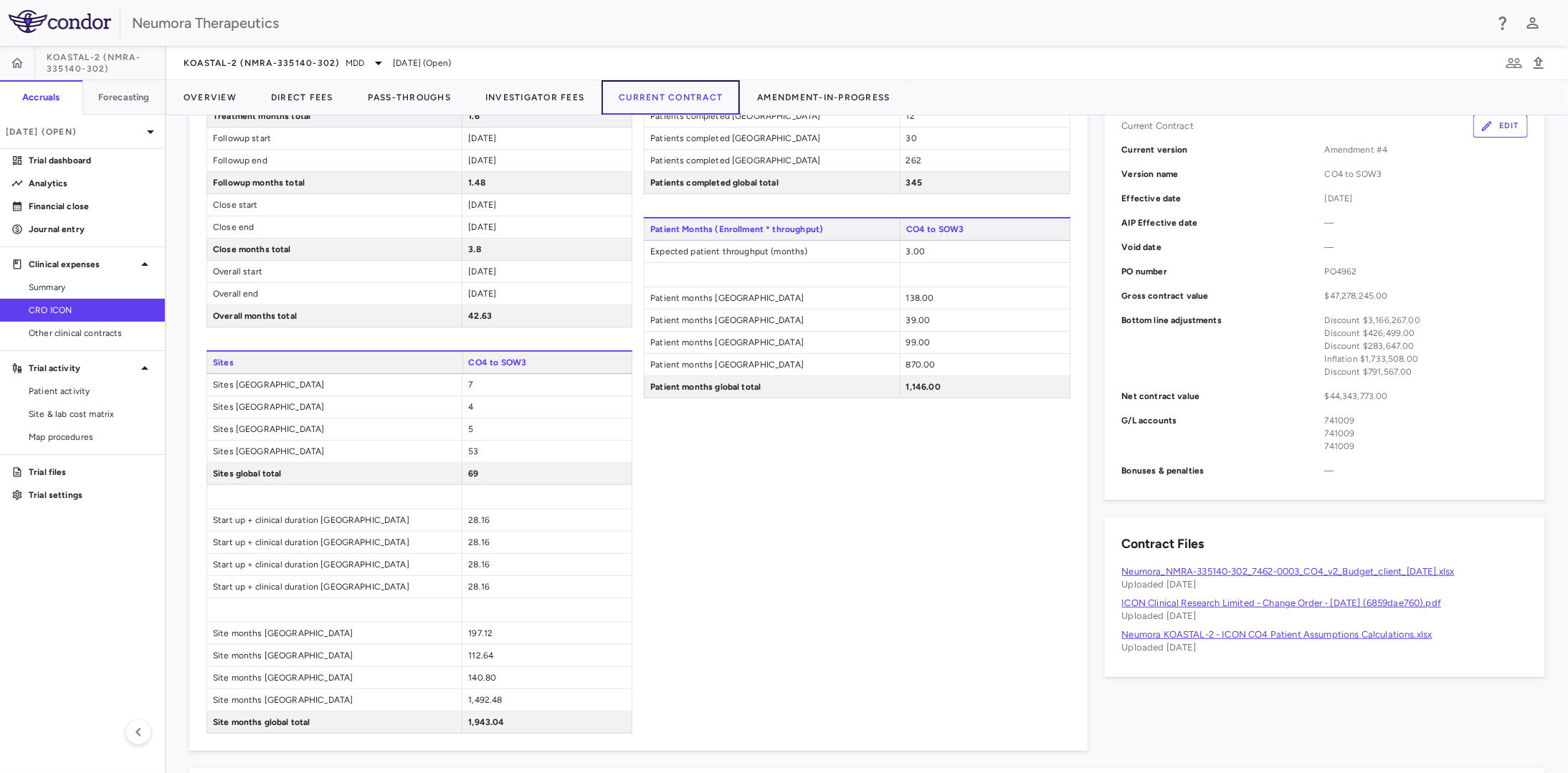
scroll to position [154, 0]
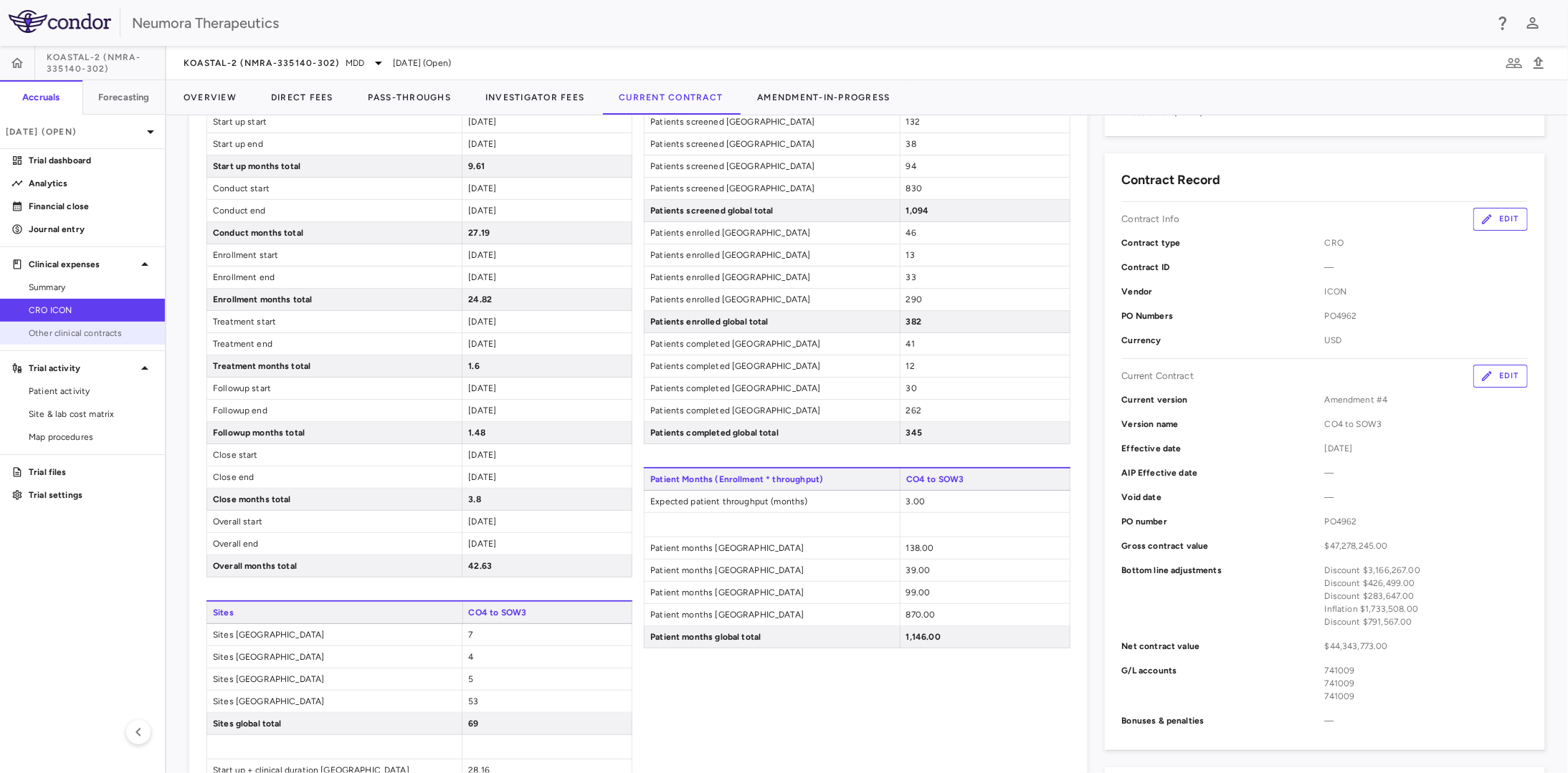
click at [109, 332] on span "Other clinical contracts" at bounding box center [91, 333] width 124 height 13
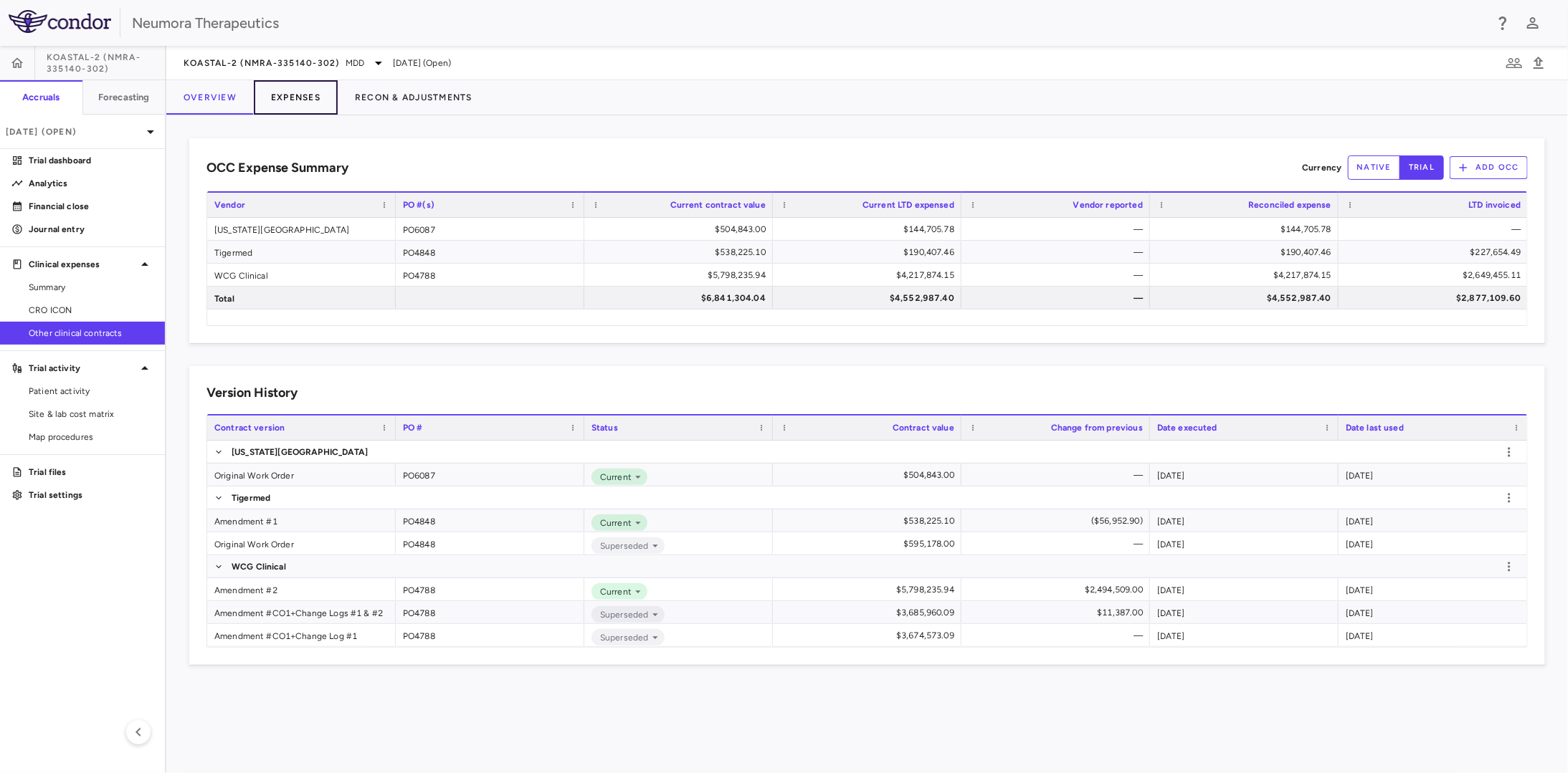
click at [296, 94] on button "Expenses" at bounding box center [295, 97] width 84 height 34
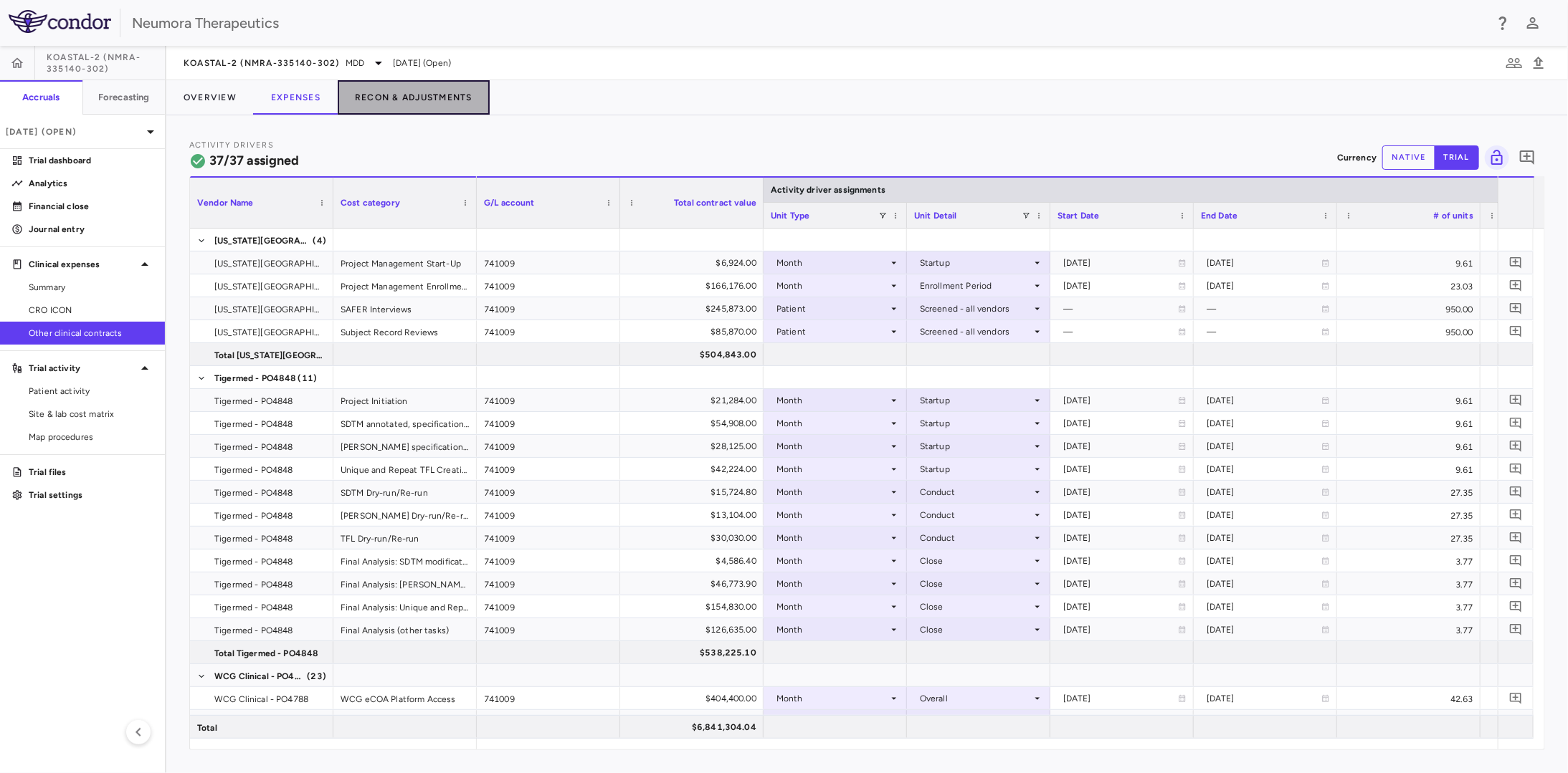
click at [376, 99] on button "Recon & Adjustments" at bounding box center [414, 97] width 152 height 34
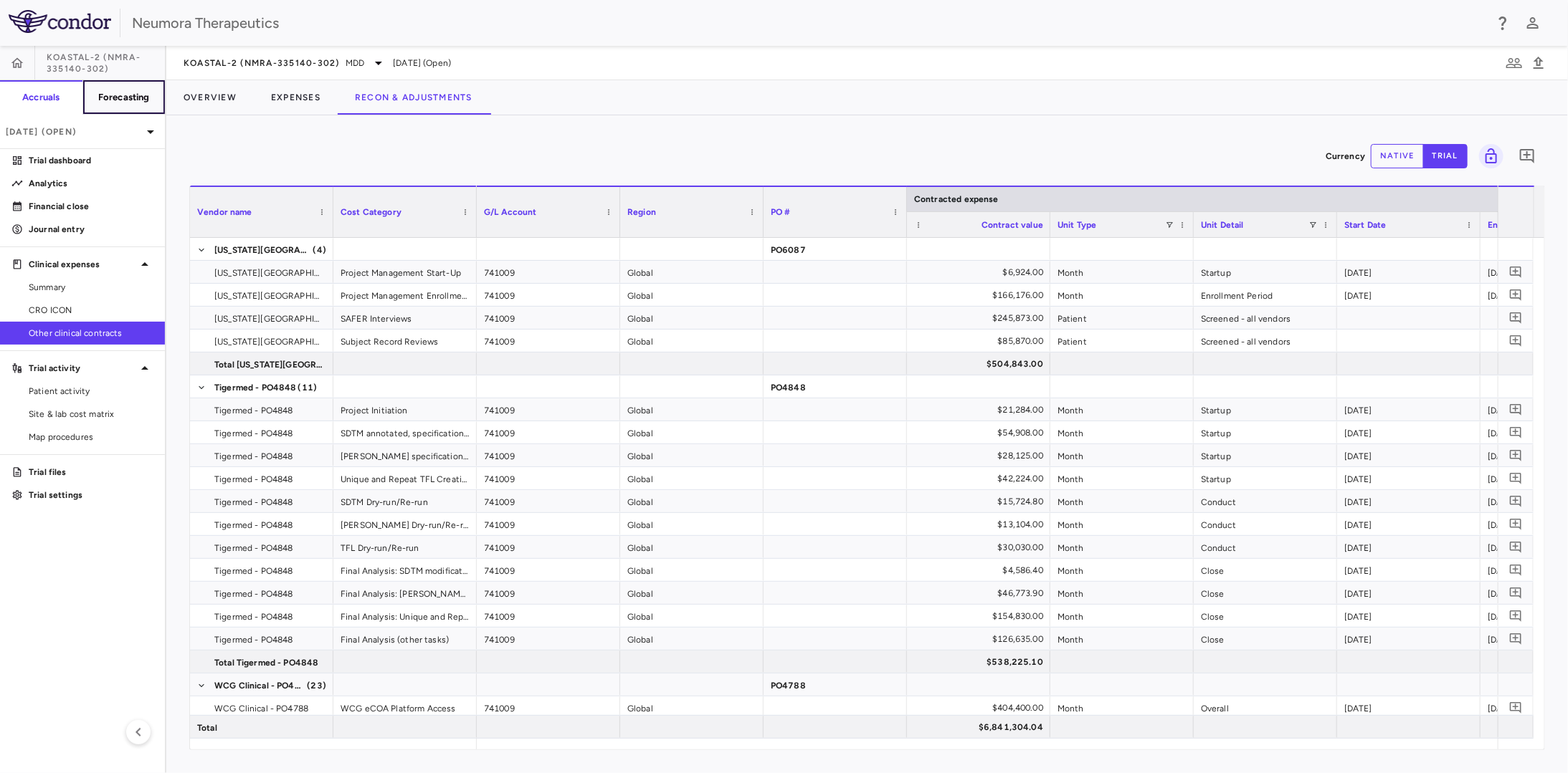
click at [147, 104] on button "Forecasting" at bounding box center [123, 97] width 83 height 34
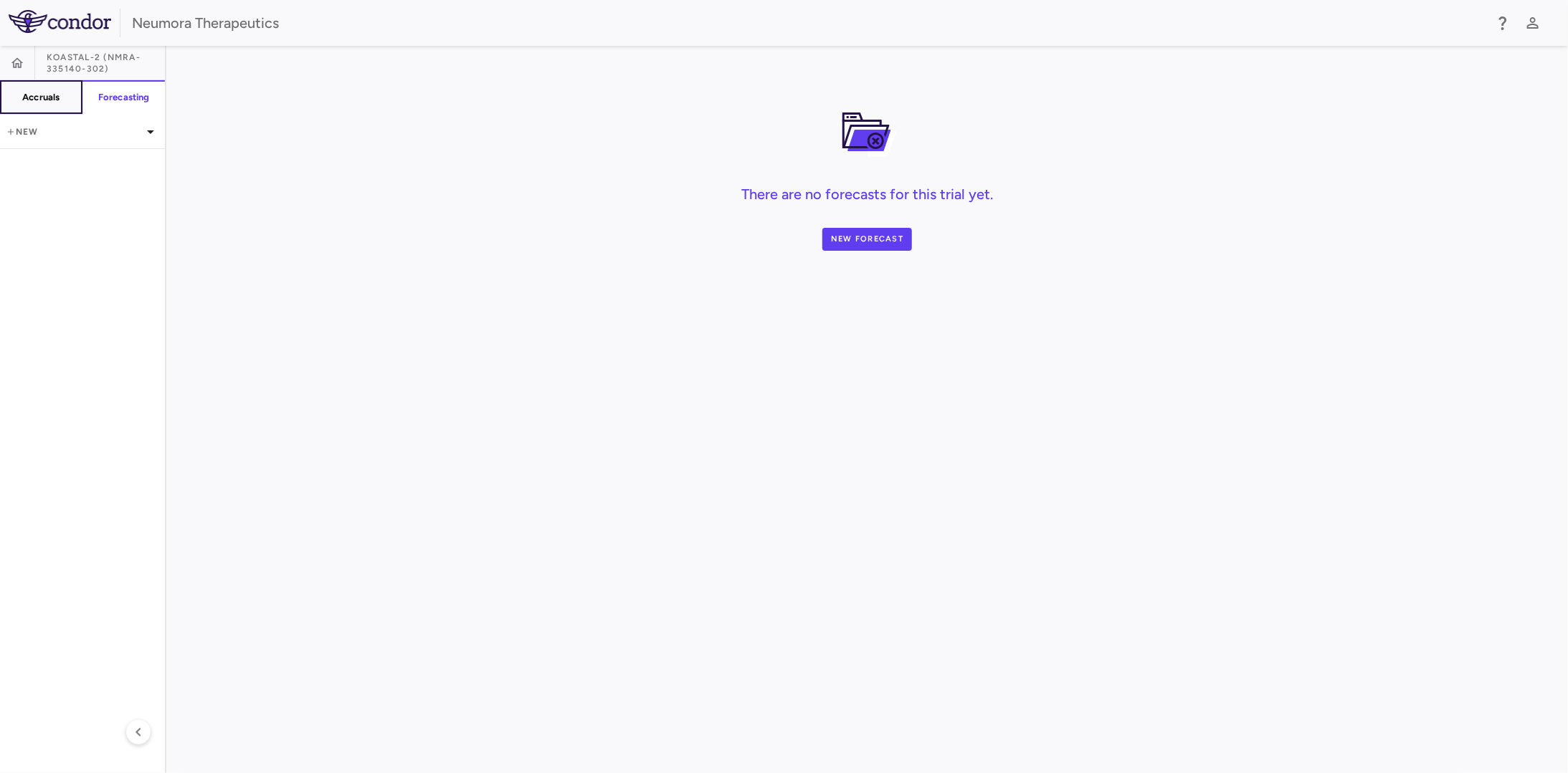
click at [59, 101] on h6 "Accruals" at bounding box center [41, 97] width 37 height 13
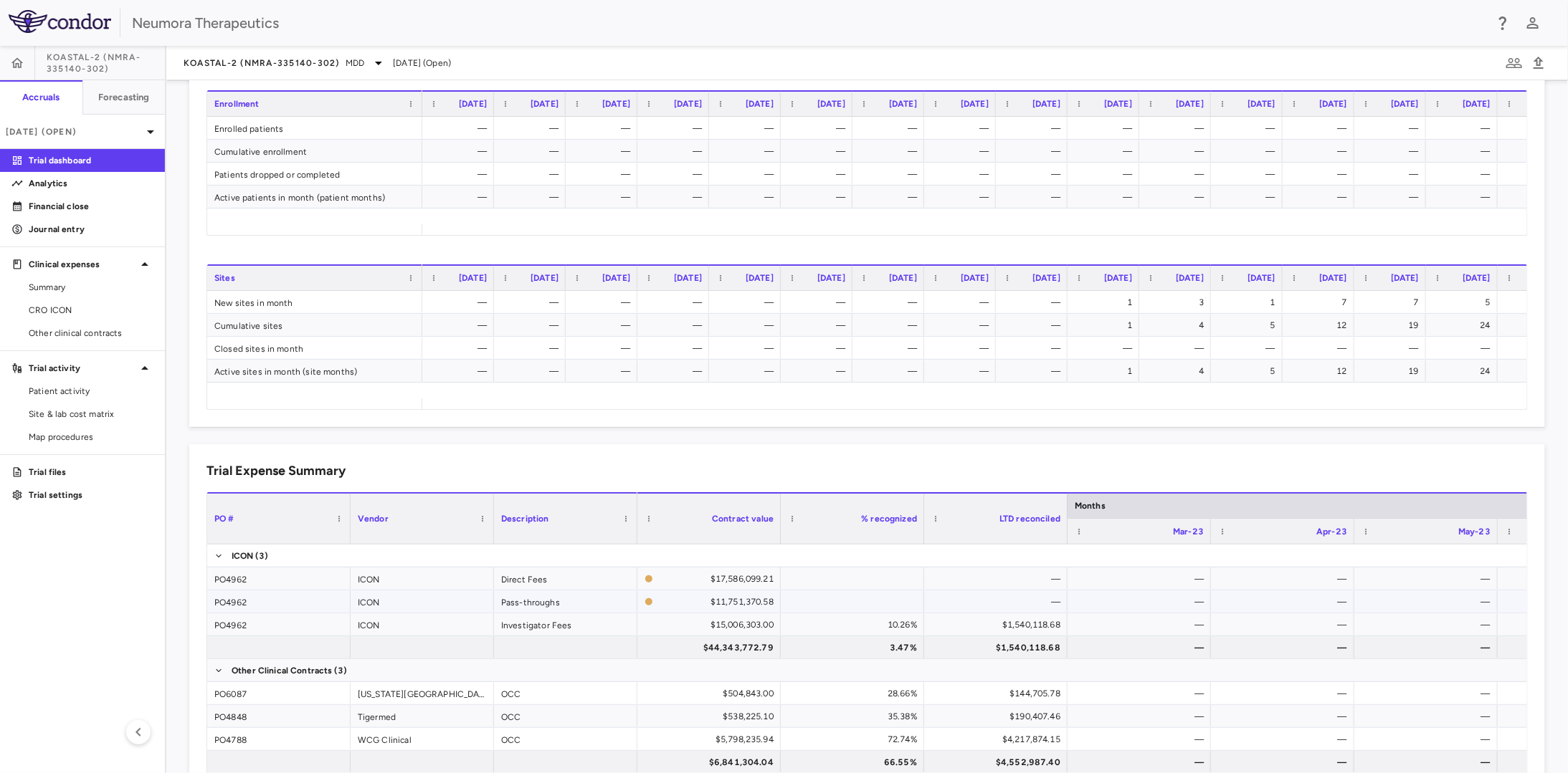
scroll to position [761, 0]
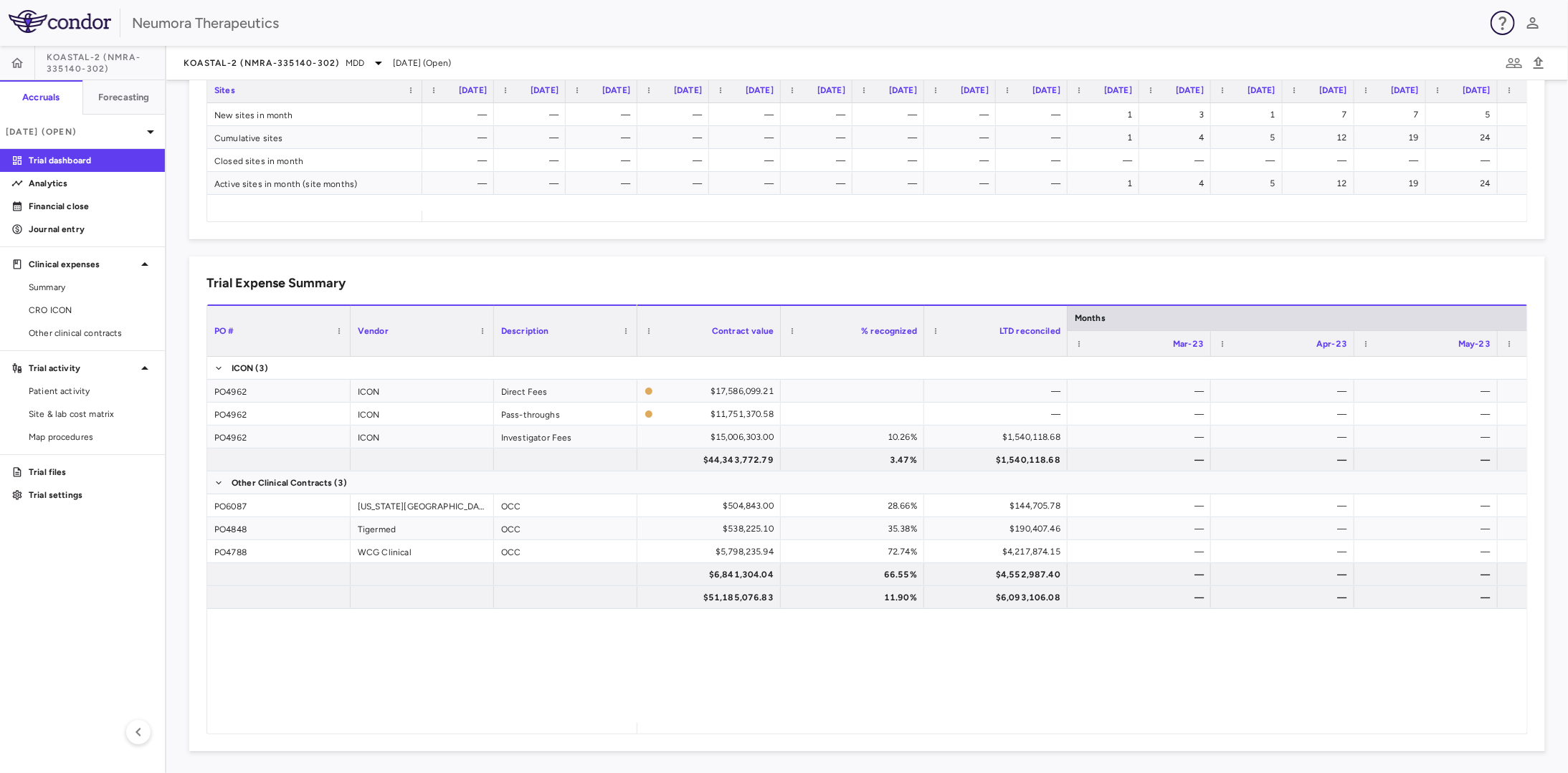
click at [1500, 26] on icon "button" at bounding box center [1503, 23] width 18 height 18
click at [1437, 63] on link "FAQ" at bounding box center [1436, 67] width 135 height 41
click at [146, 124] on div at bounding box center [784, 386] width 1568 height 773
click at [147, 130] on icon at bounding box center [151, 132] width 18 height 18
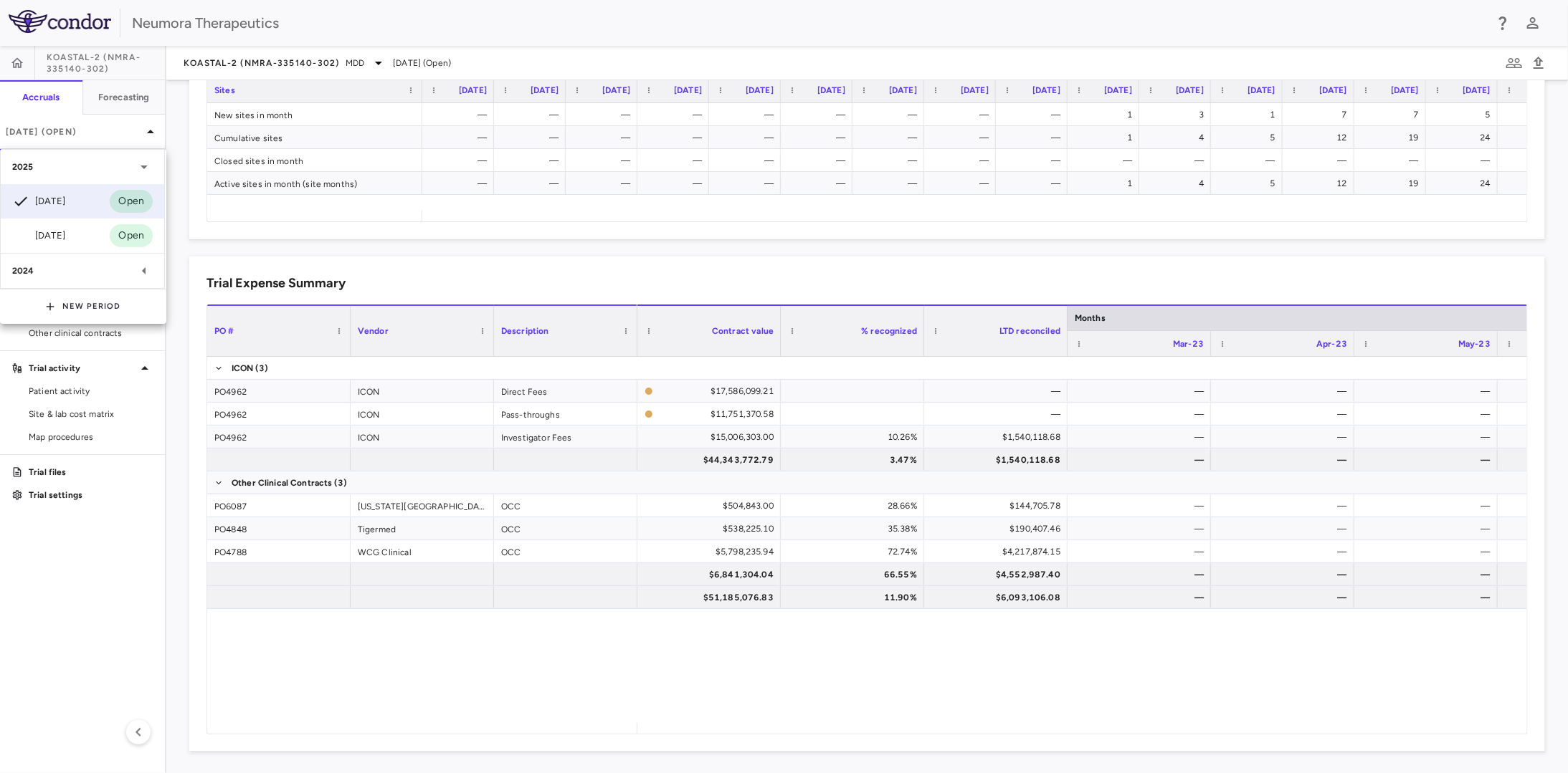
click at [147, 130] on div at bounding box center [784, 386] width 1568 height 773
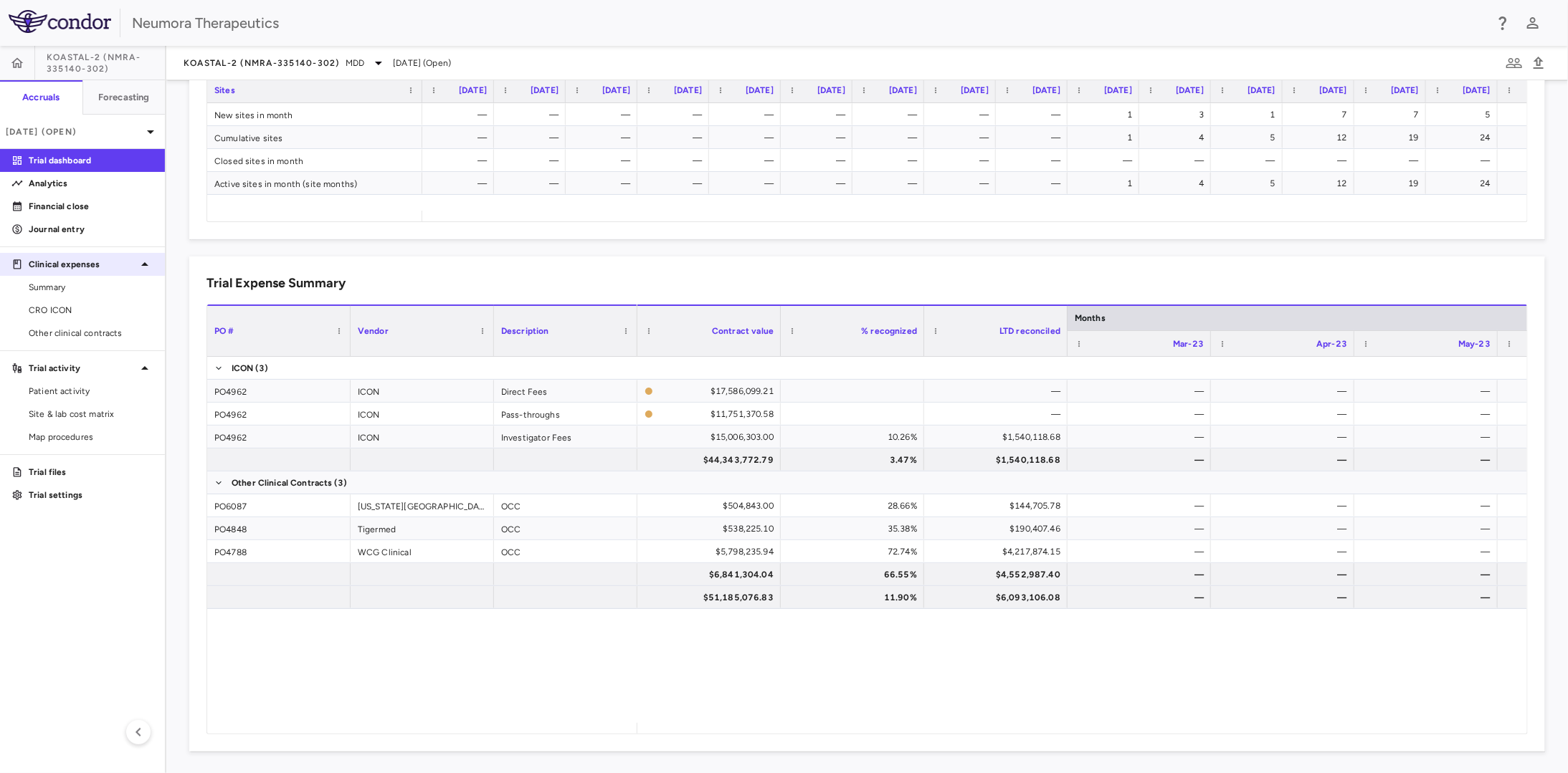
click at [143, 268] on icon at bounding box center [145, 264] width 18 height 18
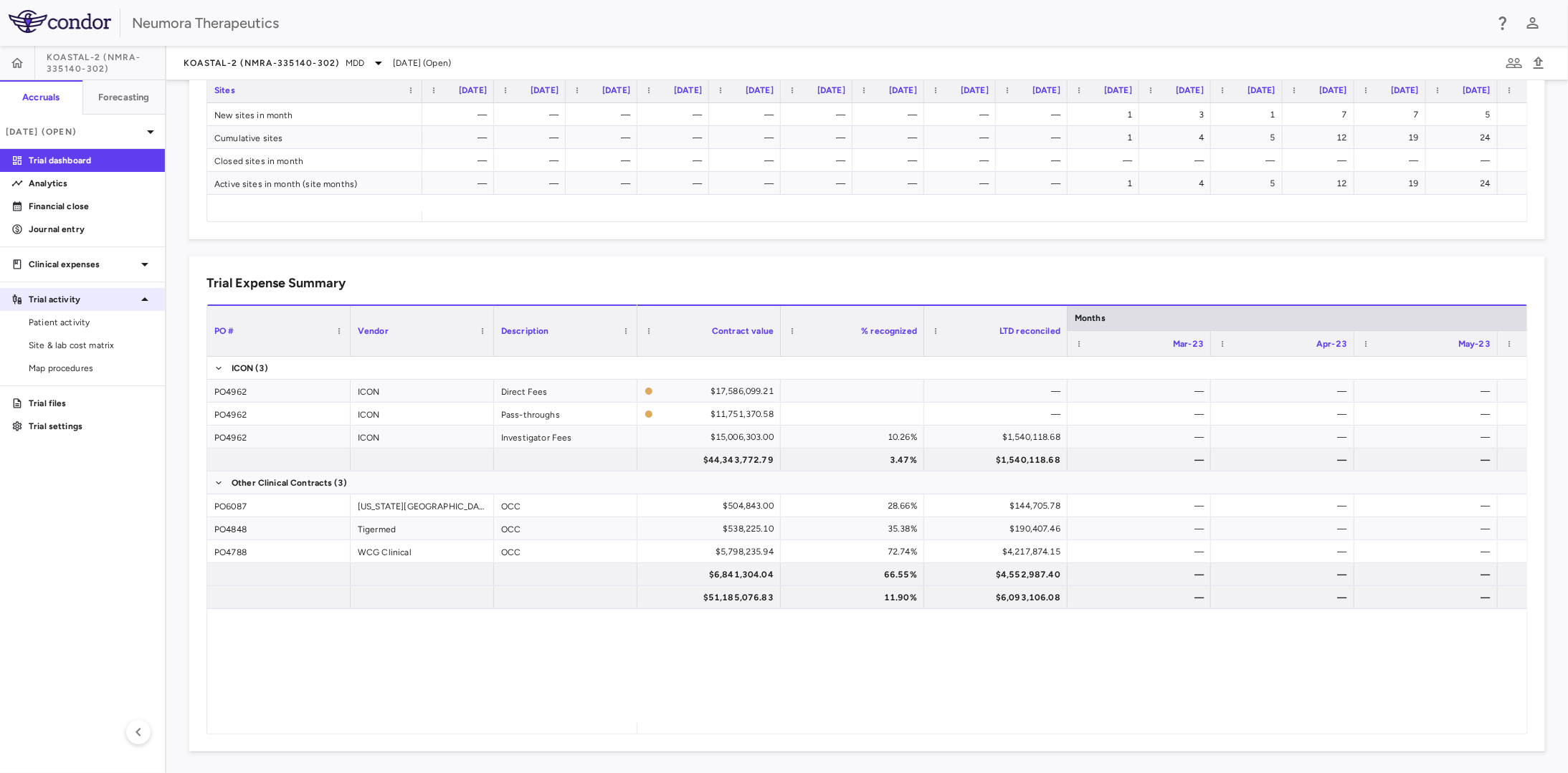
click at [151, 296] on icon at bounding box center [145, 300] width 18 height 18
click at [109, 350] on link "Trial settings" at bounding box center [82, 357] width 165 height 21
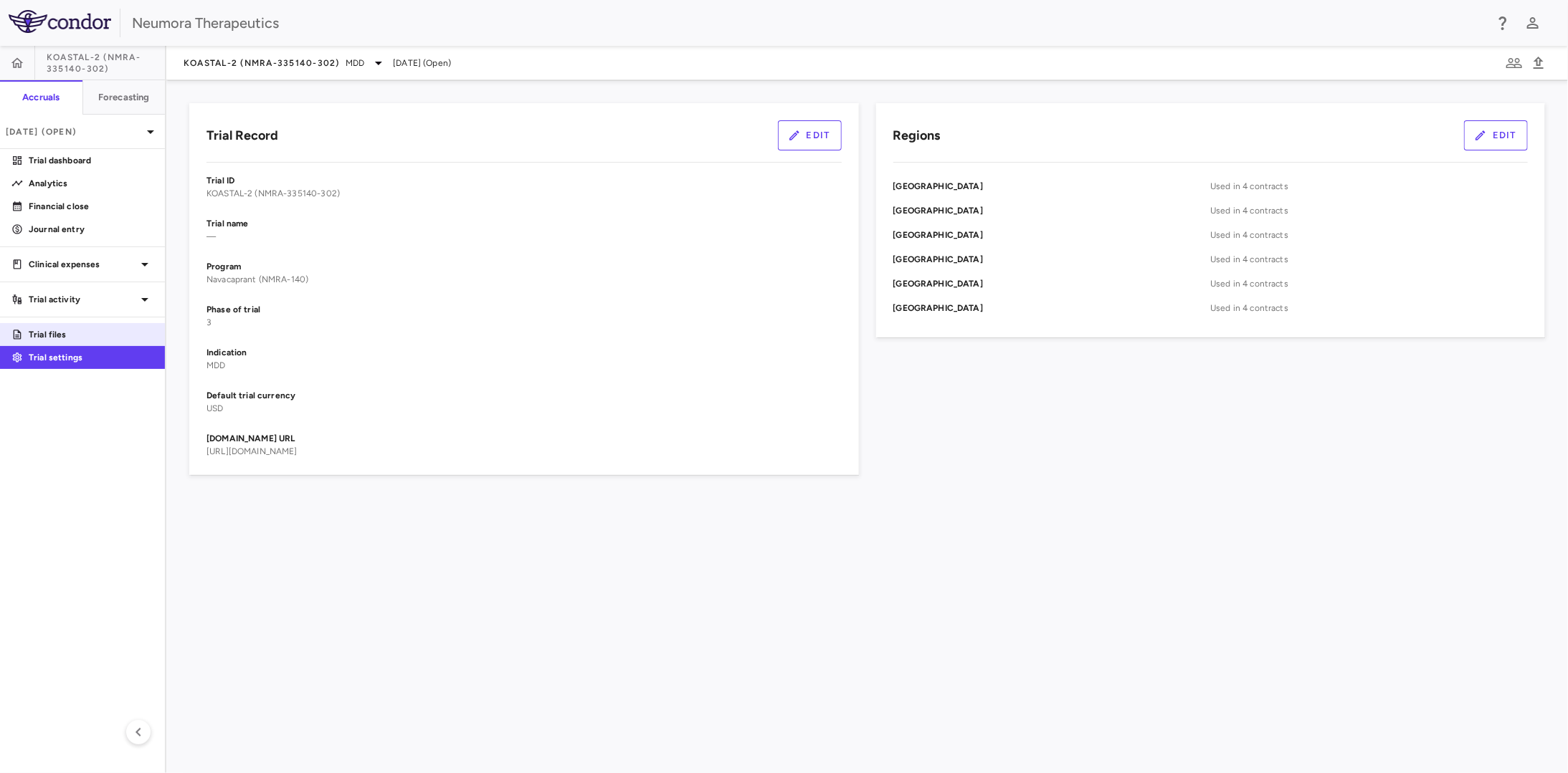
click at [117, 336] on p "Trial files" at bounding box center [91, 334] width 124 height 13
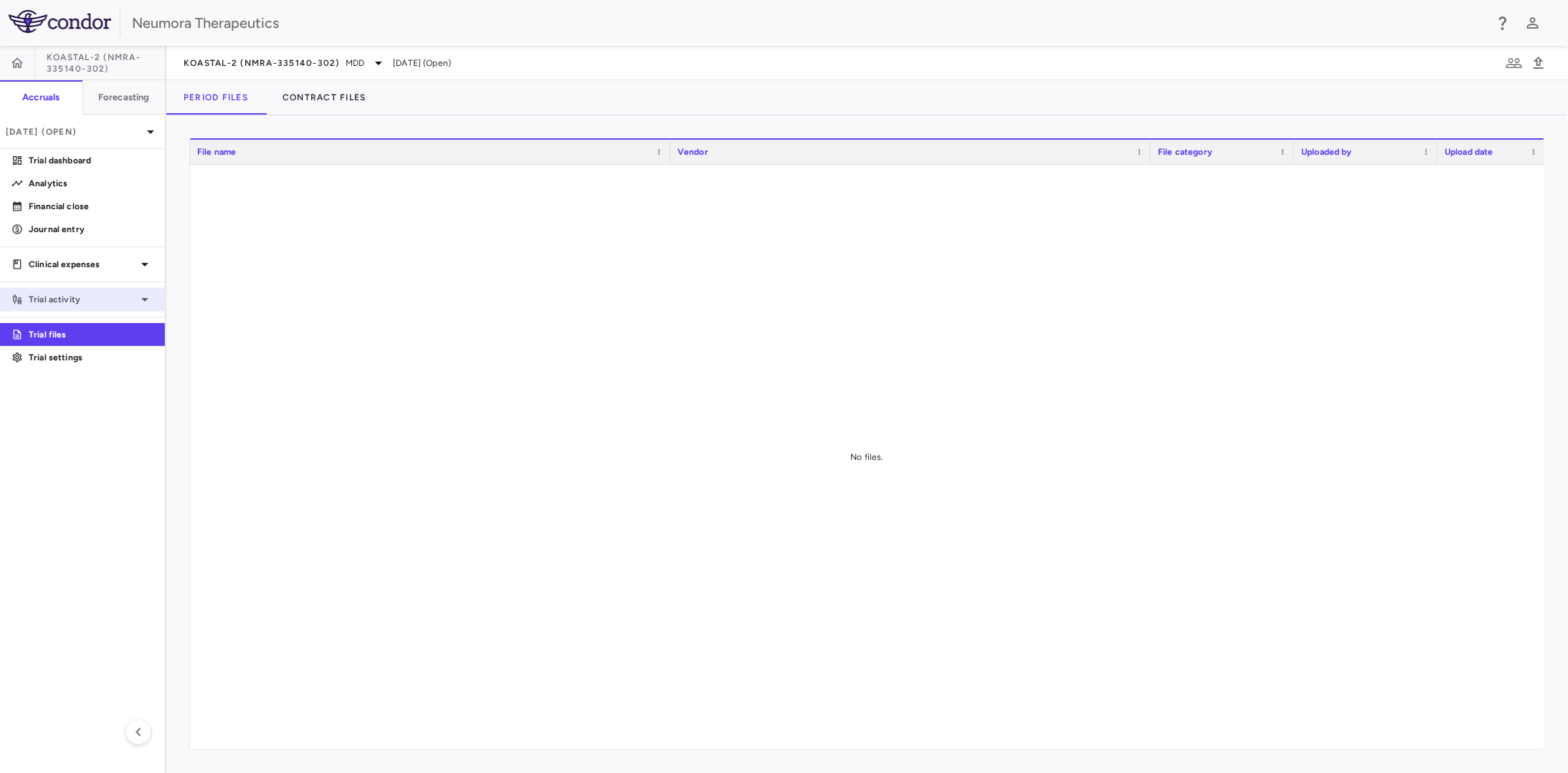
click at [146, 301] on icon at bounding box center [145, 300] width 18 height 18
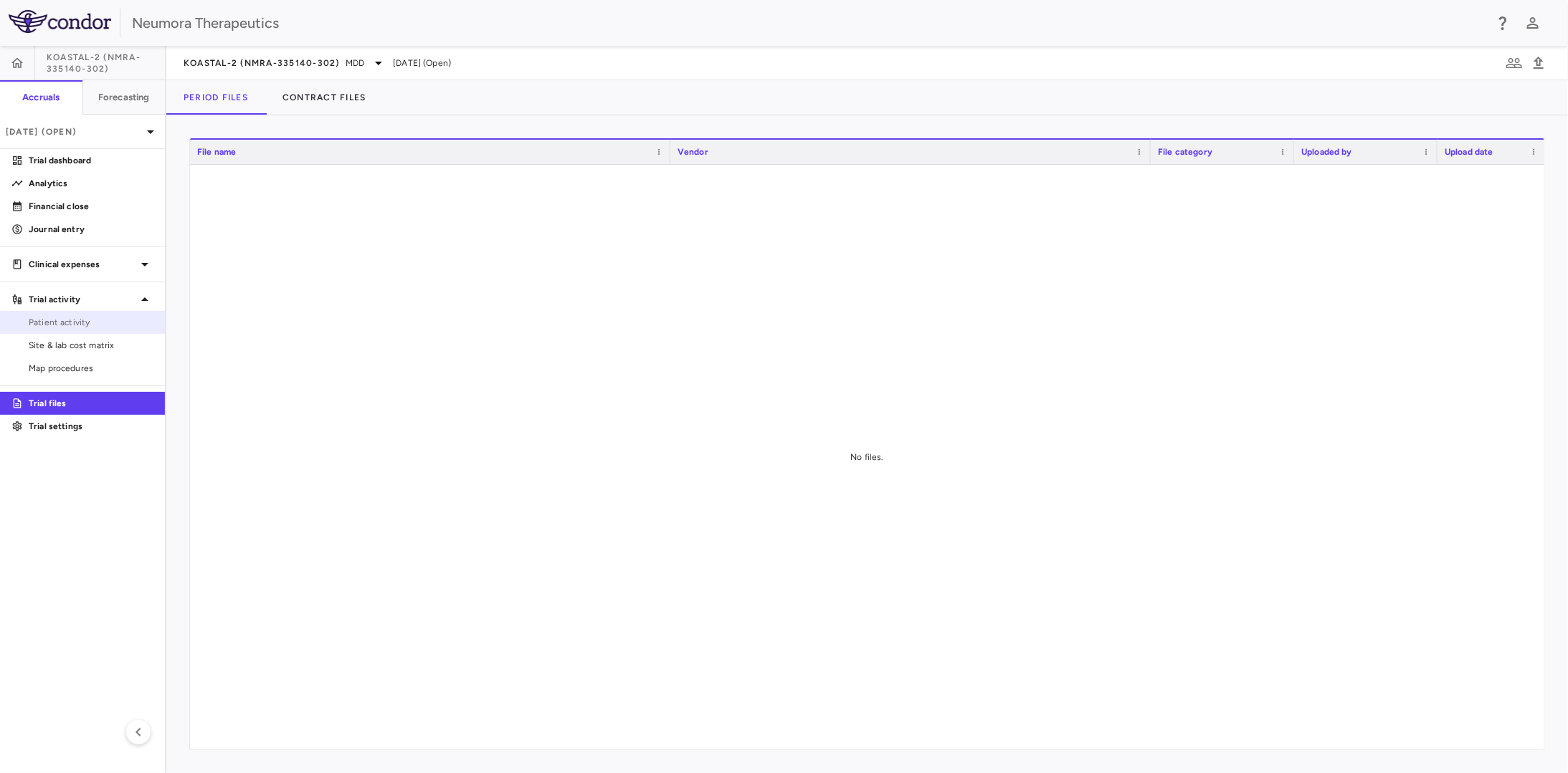
click at [131, 325] on span "Patient activity" at bounding box center [91, 322] width 124 height 13
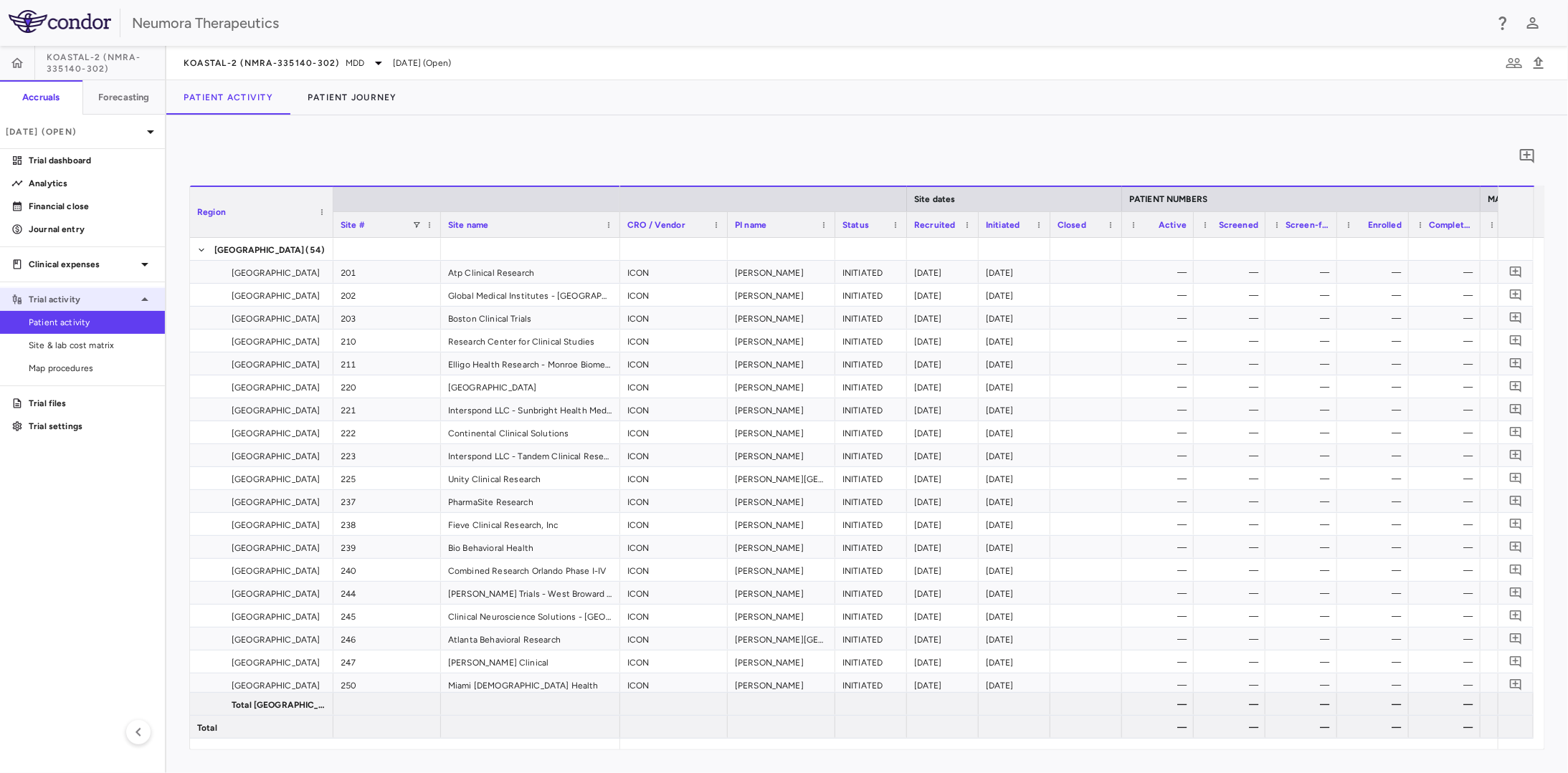
click at [147, 302] on icon at bounding box center [145, 300] width 18 height 18
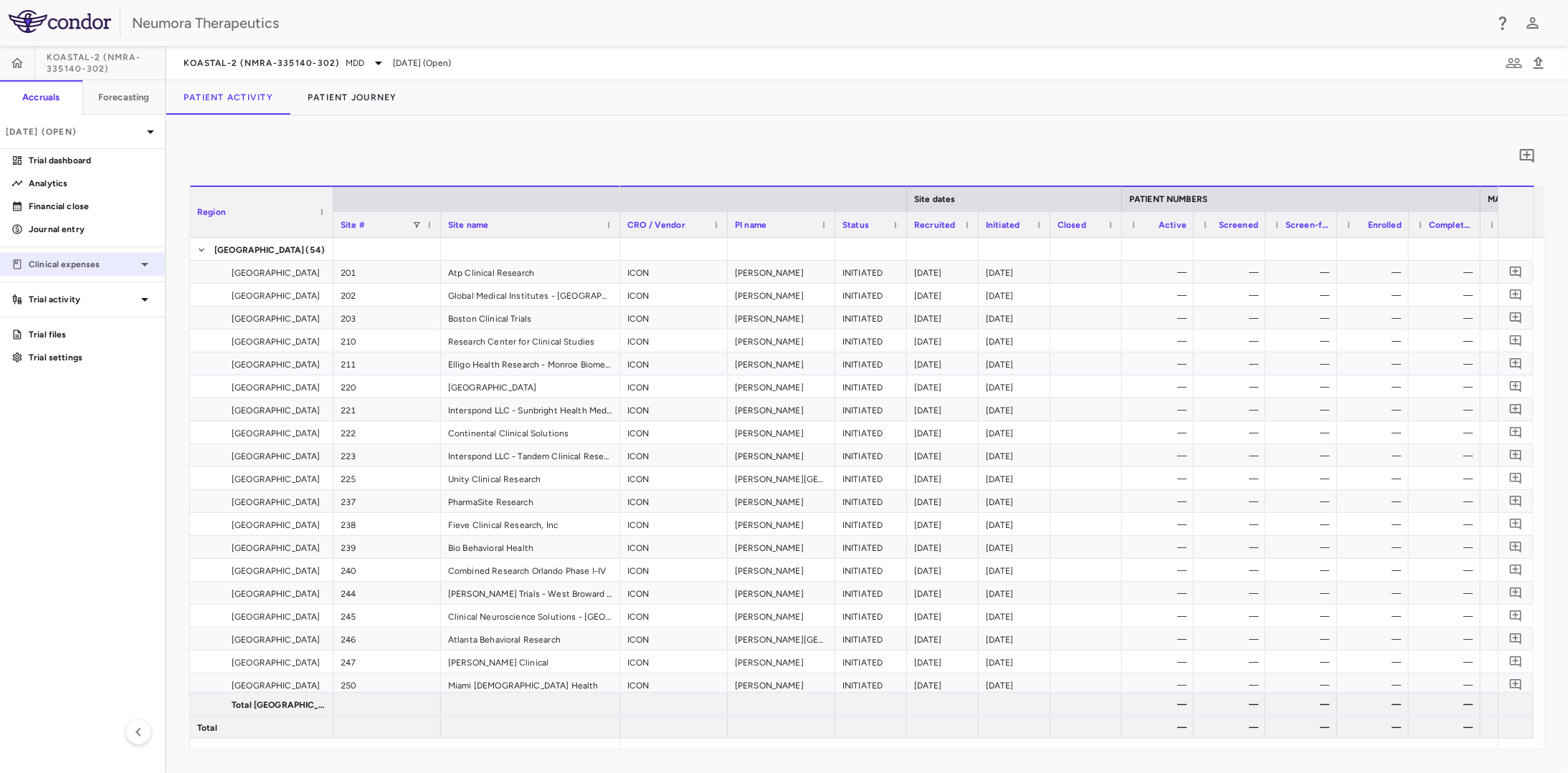
click at [146, 268] on icon at bounding box center [145, 264] width 18 height 18
click at [143, 267] on icon at bounding box center [145, 264] width 18 height 18
click at [144, 298] on icon at bounding box center [145, 300] width 7 height 4
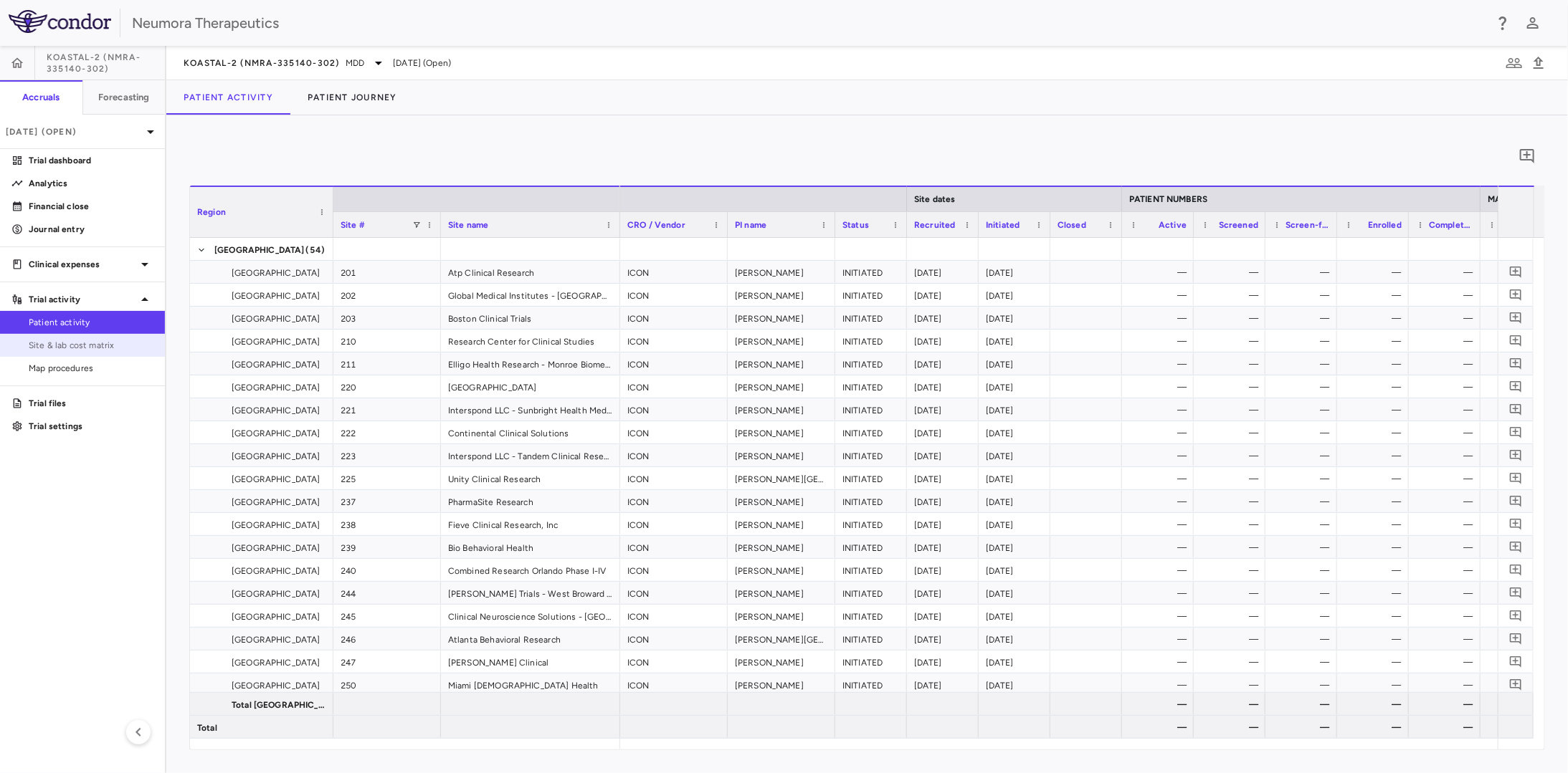
click at [136, 344] on span "Site & lab cost matrix" at bounding box center [91, 345] width 124 height 13
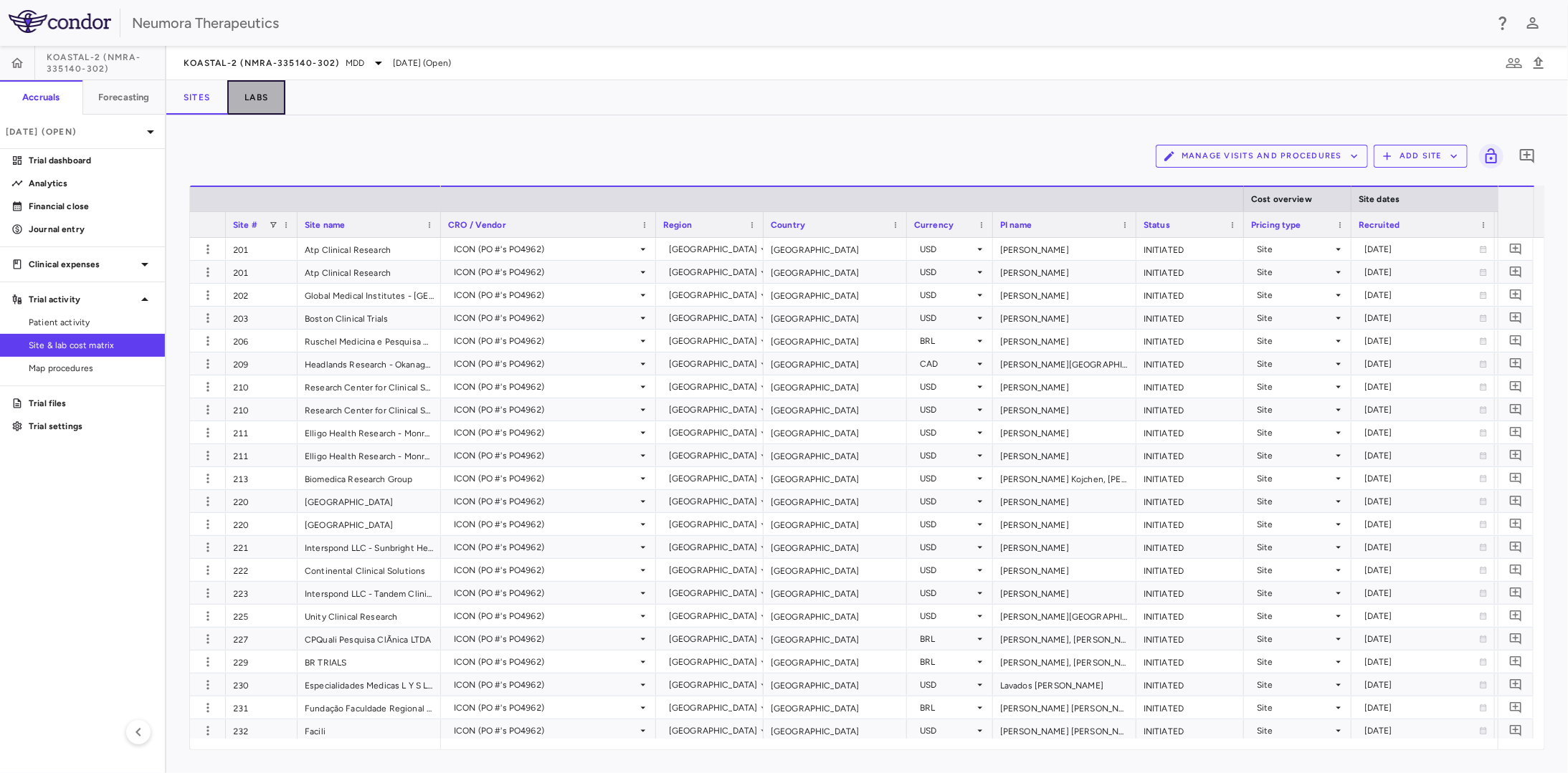
click at [258, 99] on button "Labs" at bounding box center [257, 97] width 58 height 34
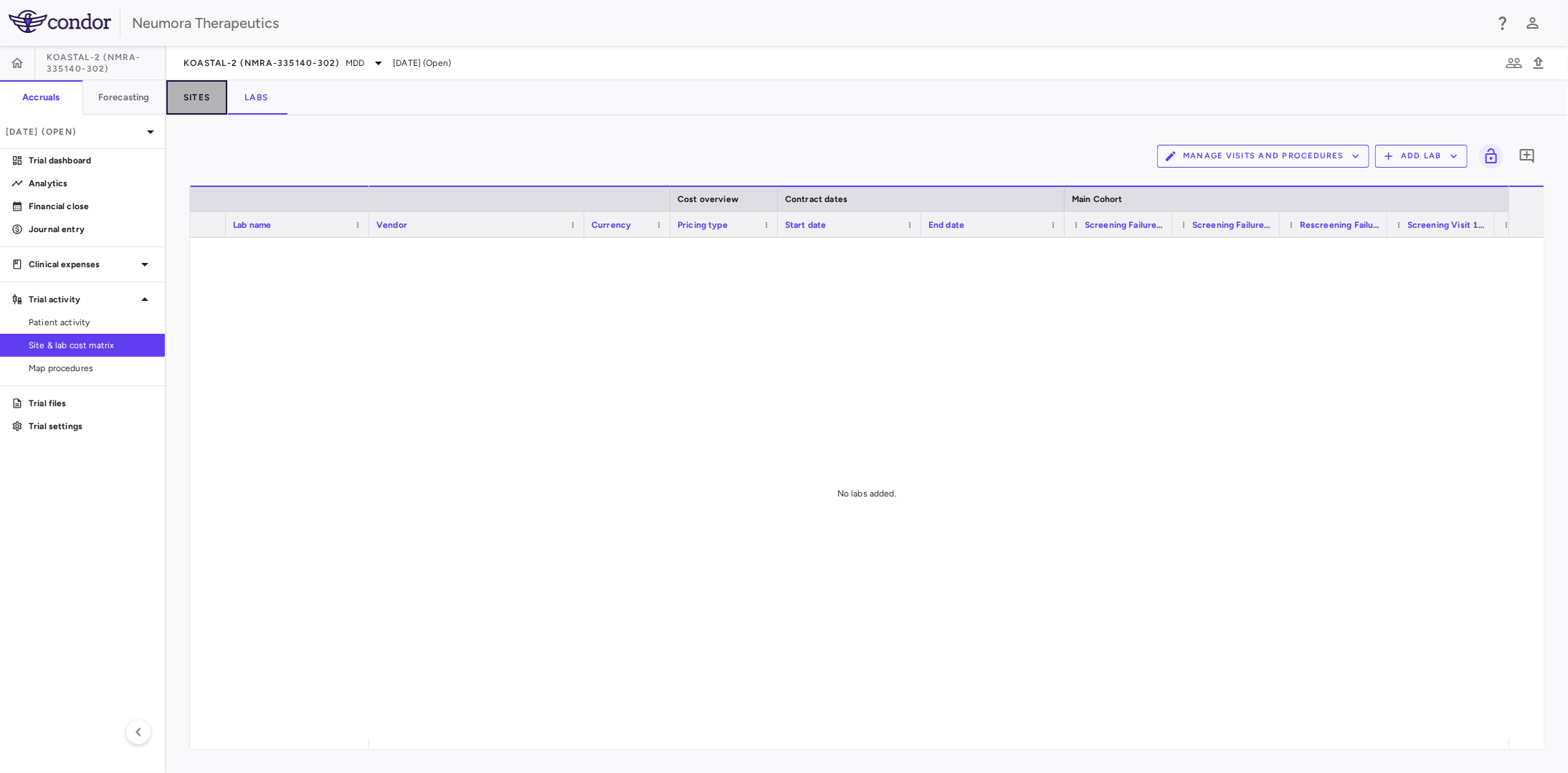
click at [204, 100] on button "Sites" at bounding box center [197, 97] width 61 height 34
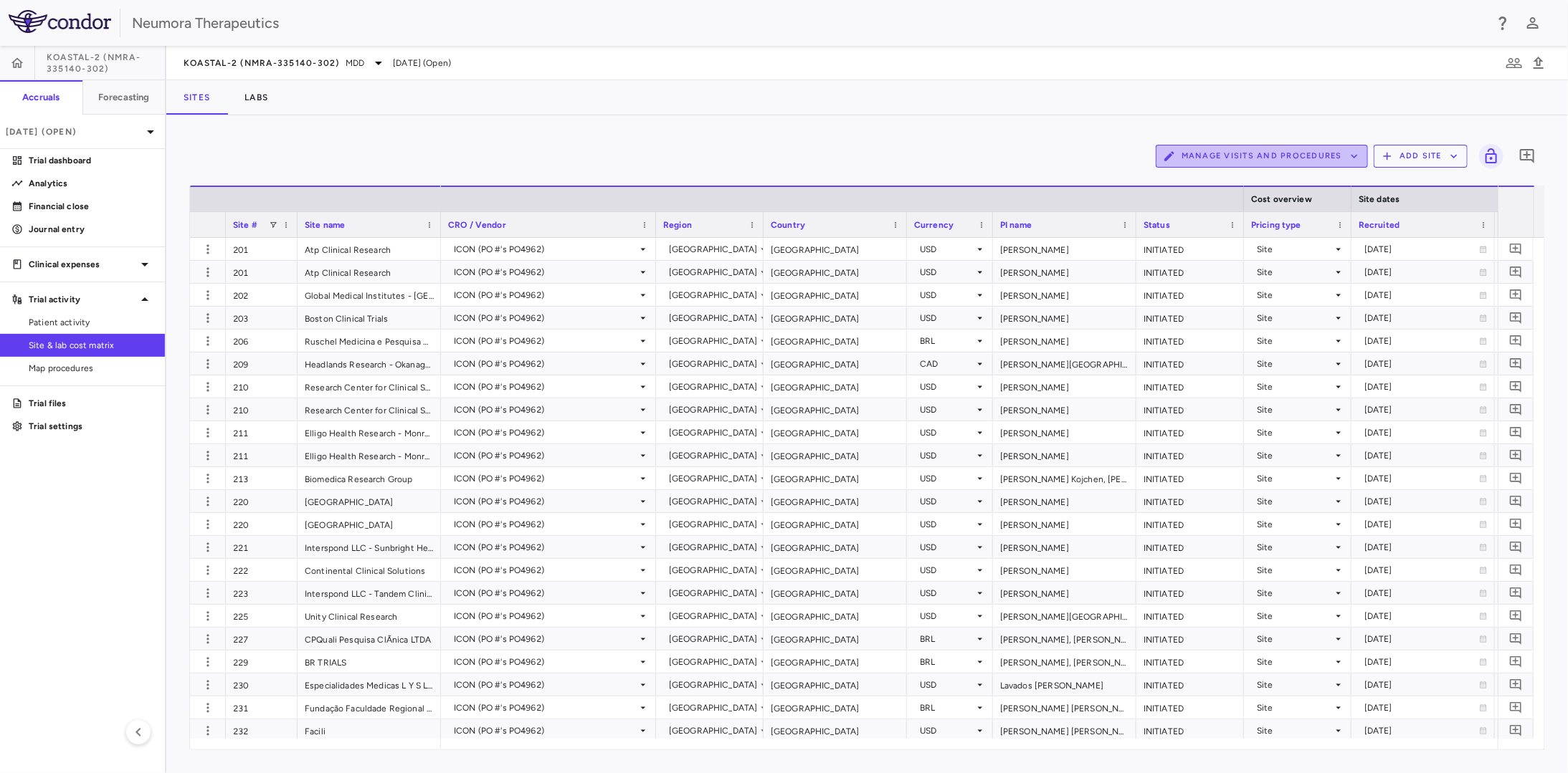
click at [1352, 159] on icon "button" at bounding box center [1354, 156] width 13 height 13
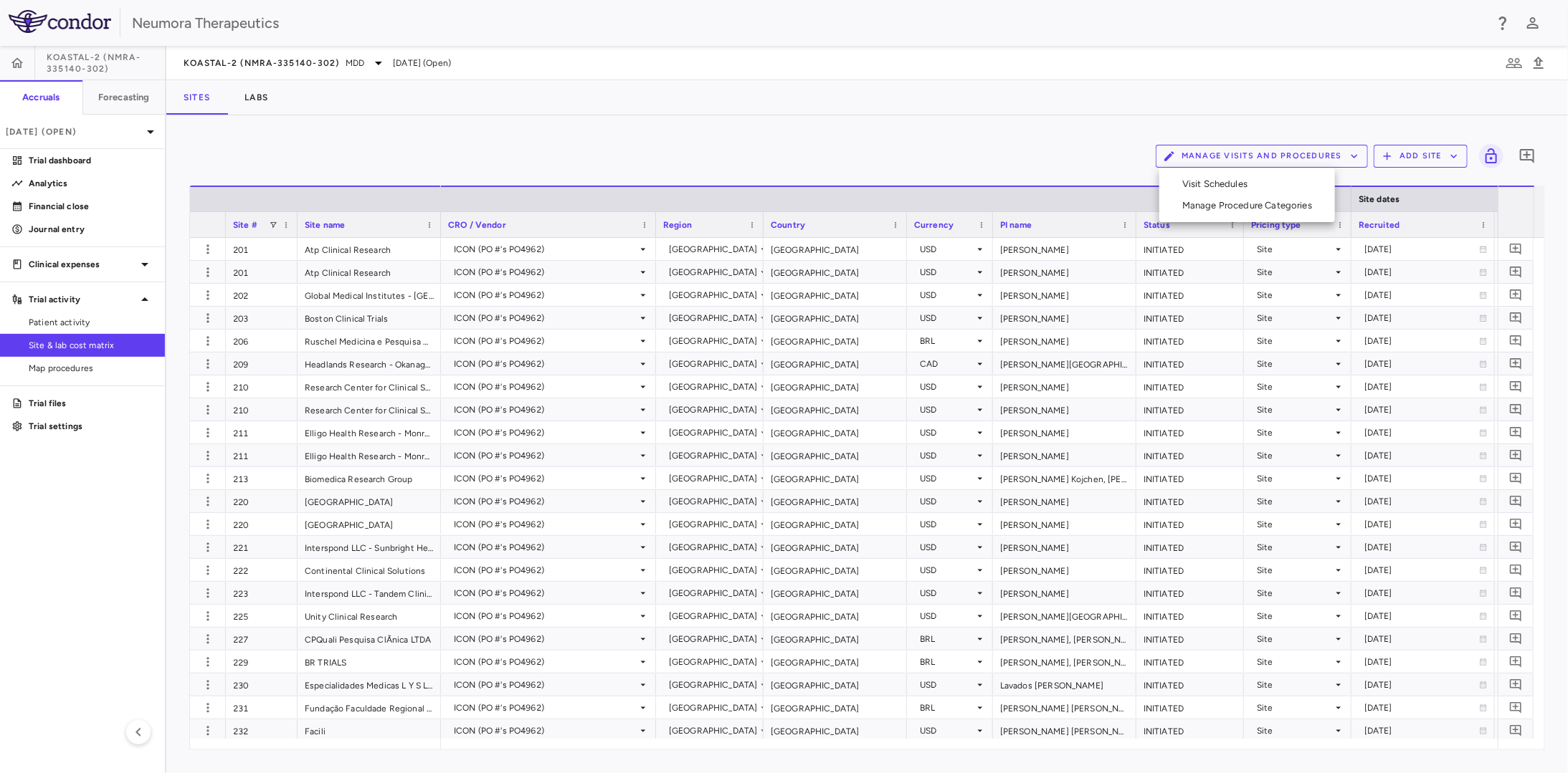
click at [1549, 174] on div at bounding box center [784, 386] width 1568 height 773
click at [1528, 159] on icon "Add comment" at bounding box center [1527, 156] width 18 height 18
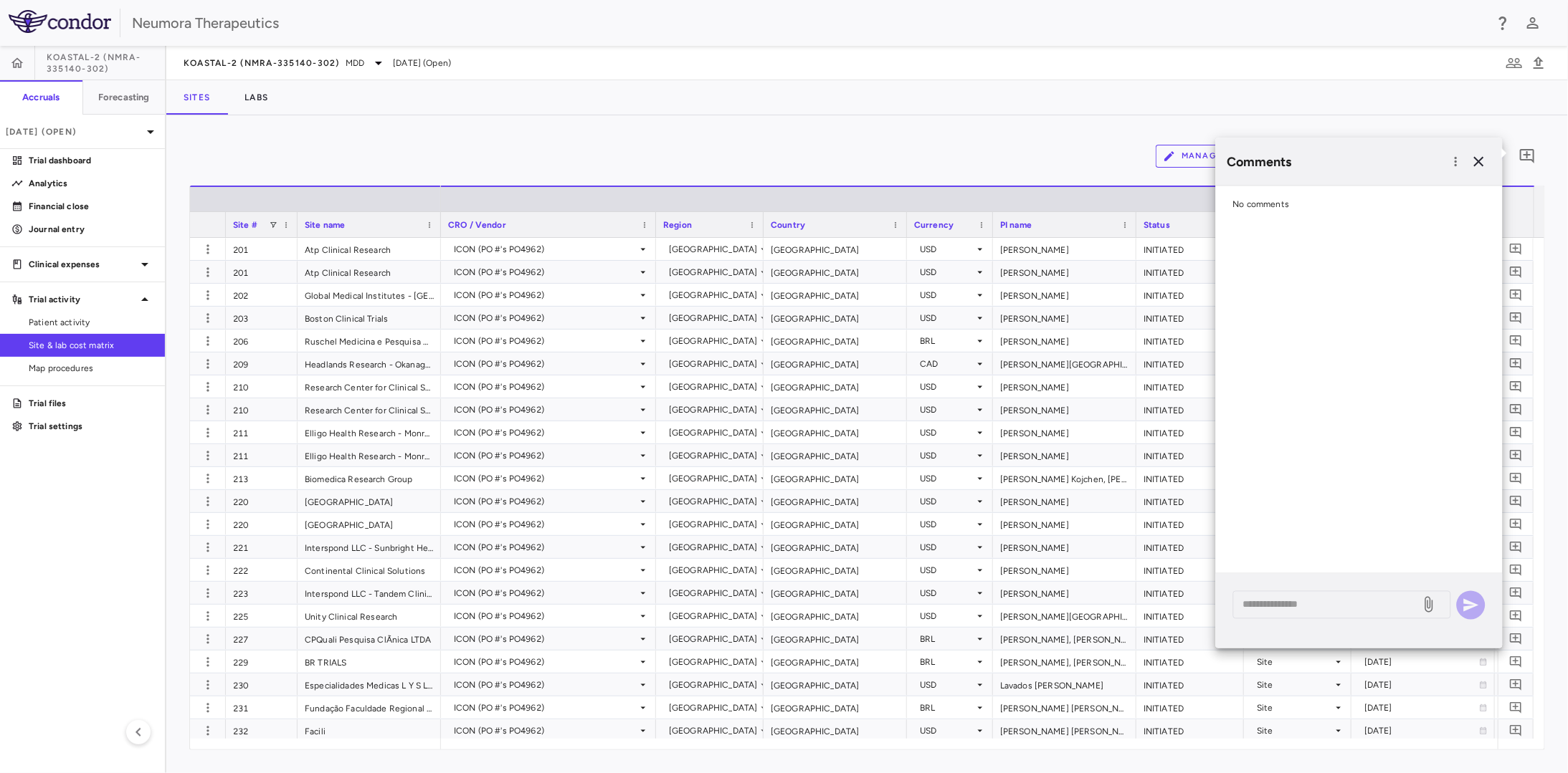
click at [1396, 92] on div "Sites Labs" at bounding box center [867, 97] width 1401 height 34
click at [1475, 167] on icon "button" at bounding box center [1479, 162] width 18 height 18
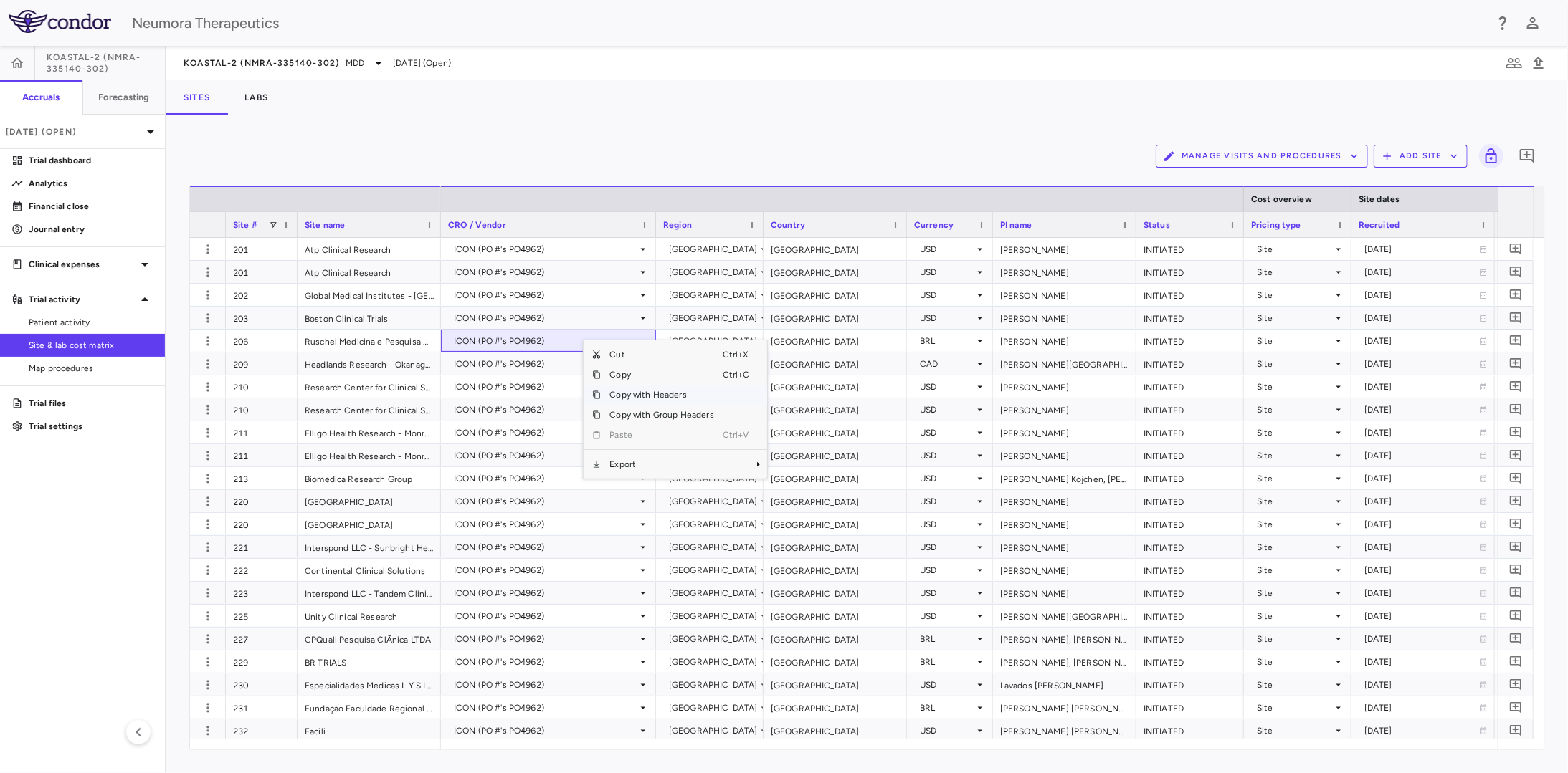
click at [645, 394] on span "Copy with Headers" at bounding box center [661, 394] width 121 height 20
click at [511, 386] on div "ICON (PO #'s PO4962)" at bounding box center [546, 387] width 183 height 23
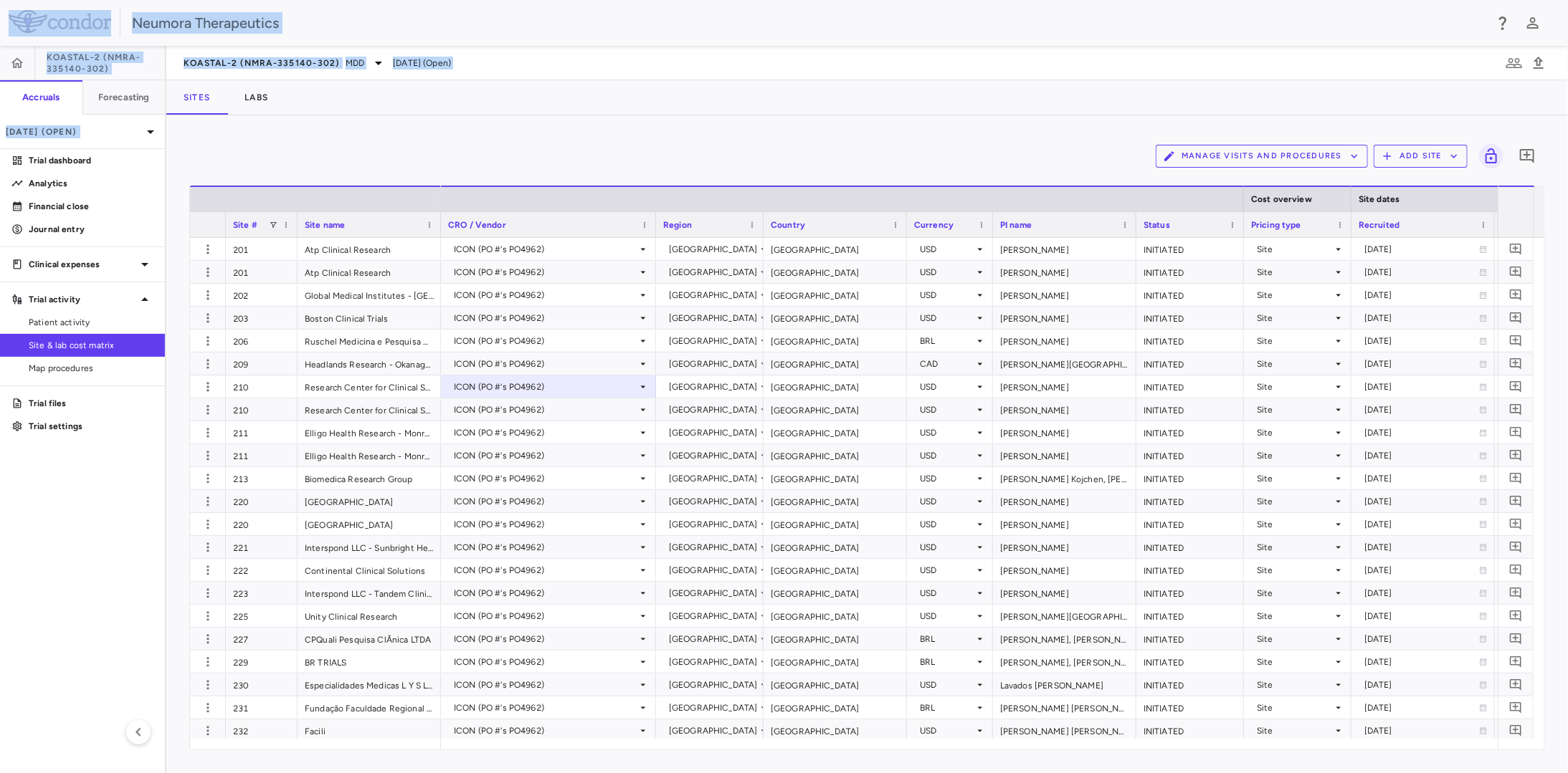
click at [431, 152] on div "Manage Visits and Procedures Add Site 0" at bounding box center [867, 156] width 1355 height 36
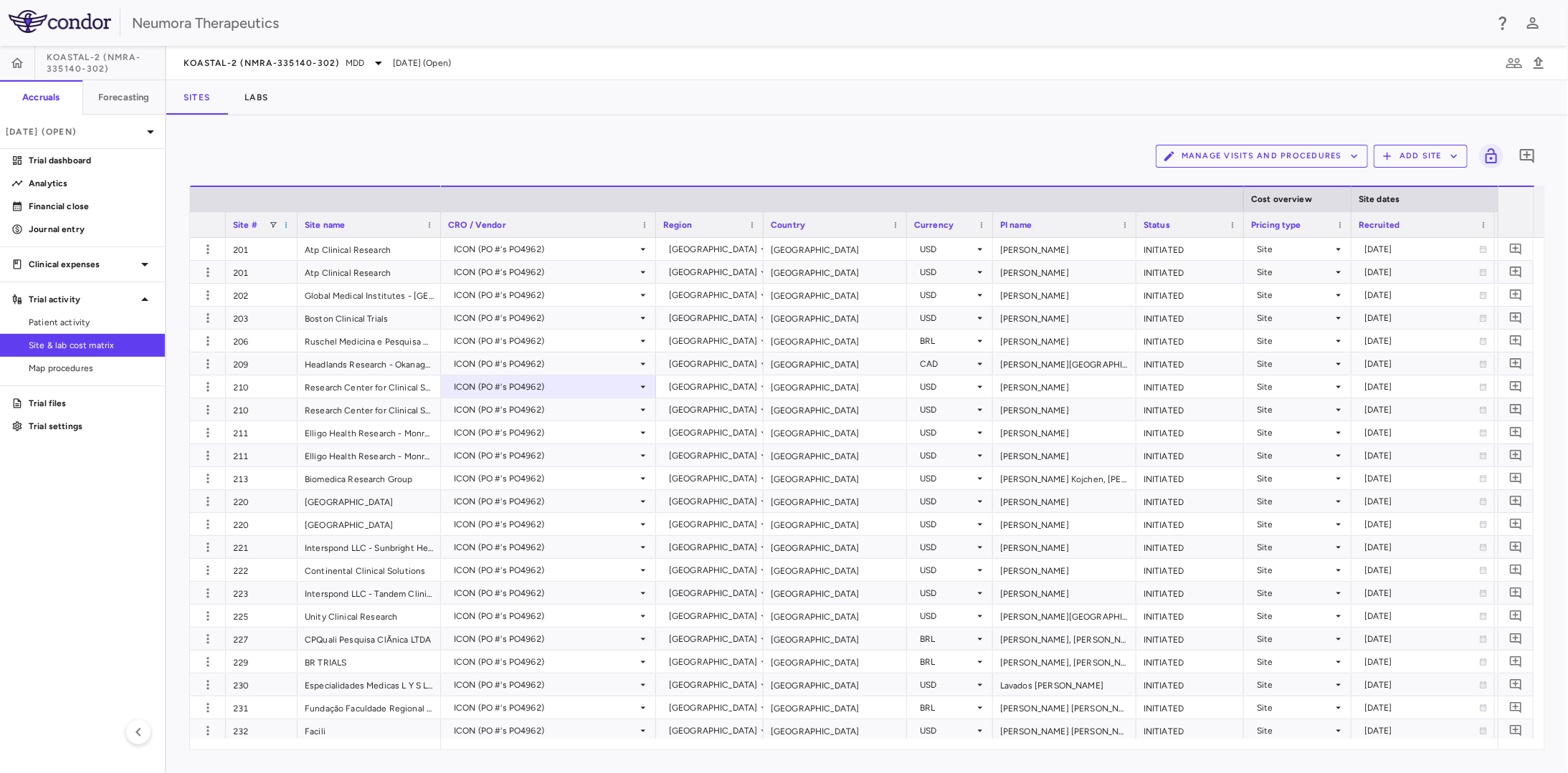
click at [287, 227] on span at bounding box center [286, 225] width 9 height 9
click at [517, 130] on div "Manage Visits and Procedures Add Site 0 Press ENTER to sort. Press ALT DOWN to …" at bounding box center [867, 444] width 1401 height 658
click at [210, 252] on icon "button" at bounding box center [208, 249] width 14 height 14
click at [612, 144] on div at bounding box center [784, 386] width 1568 height 773
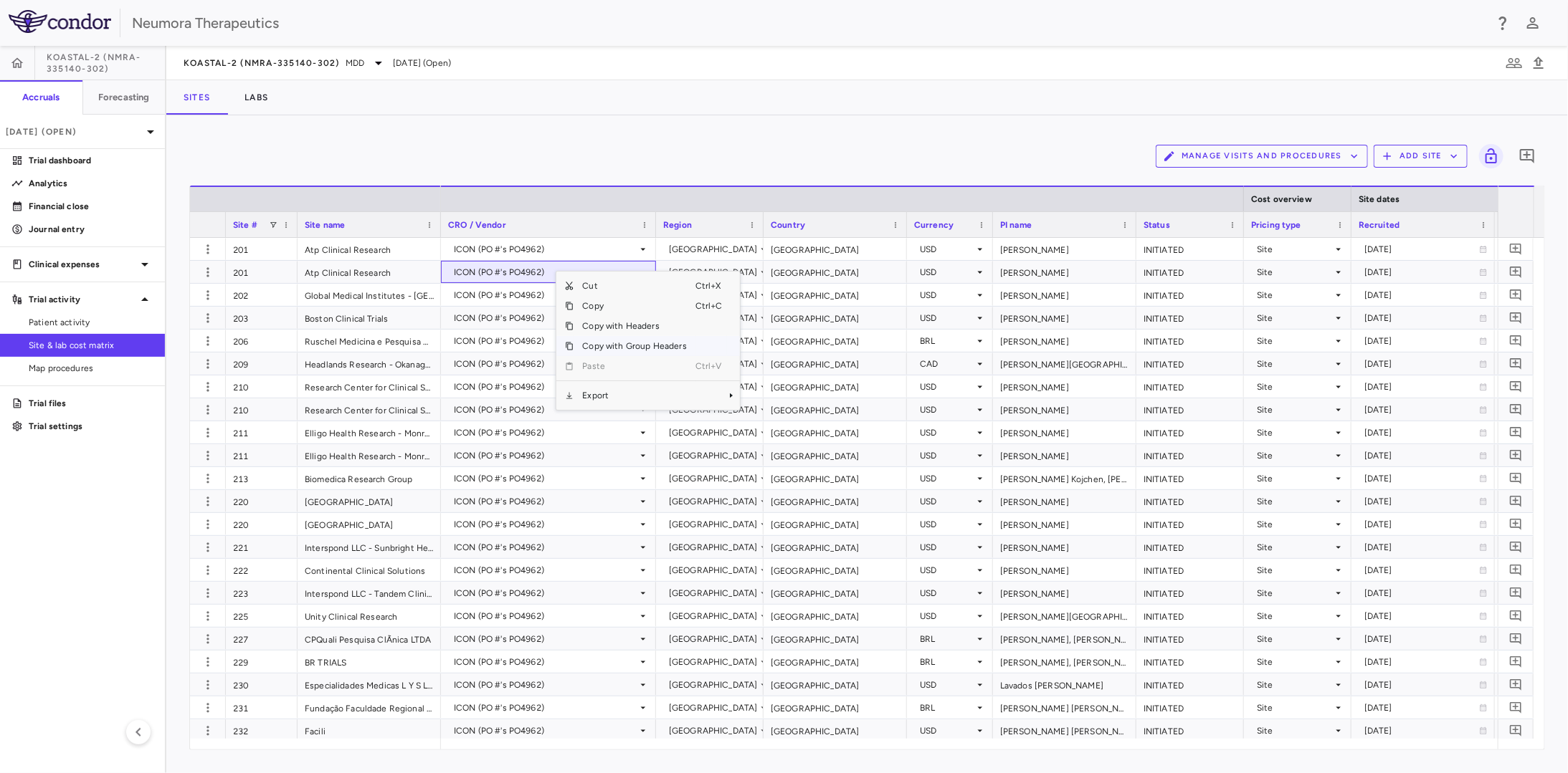
click at [635, 345] on span "Copy with Group Headers" at bounding box center [633, 346] width 121 height 20
click at [630, 151] on div "Manage Visits and Procedures Add Site 0" at bounding box center [867, 156] width 1355 height 36
click at [580, 270] on div "ICON (PO #'s PO4962)" at bounding box center [546, 272] width 183 height 23
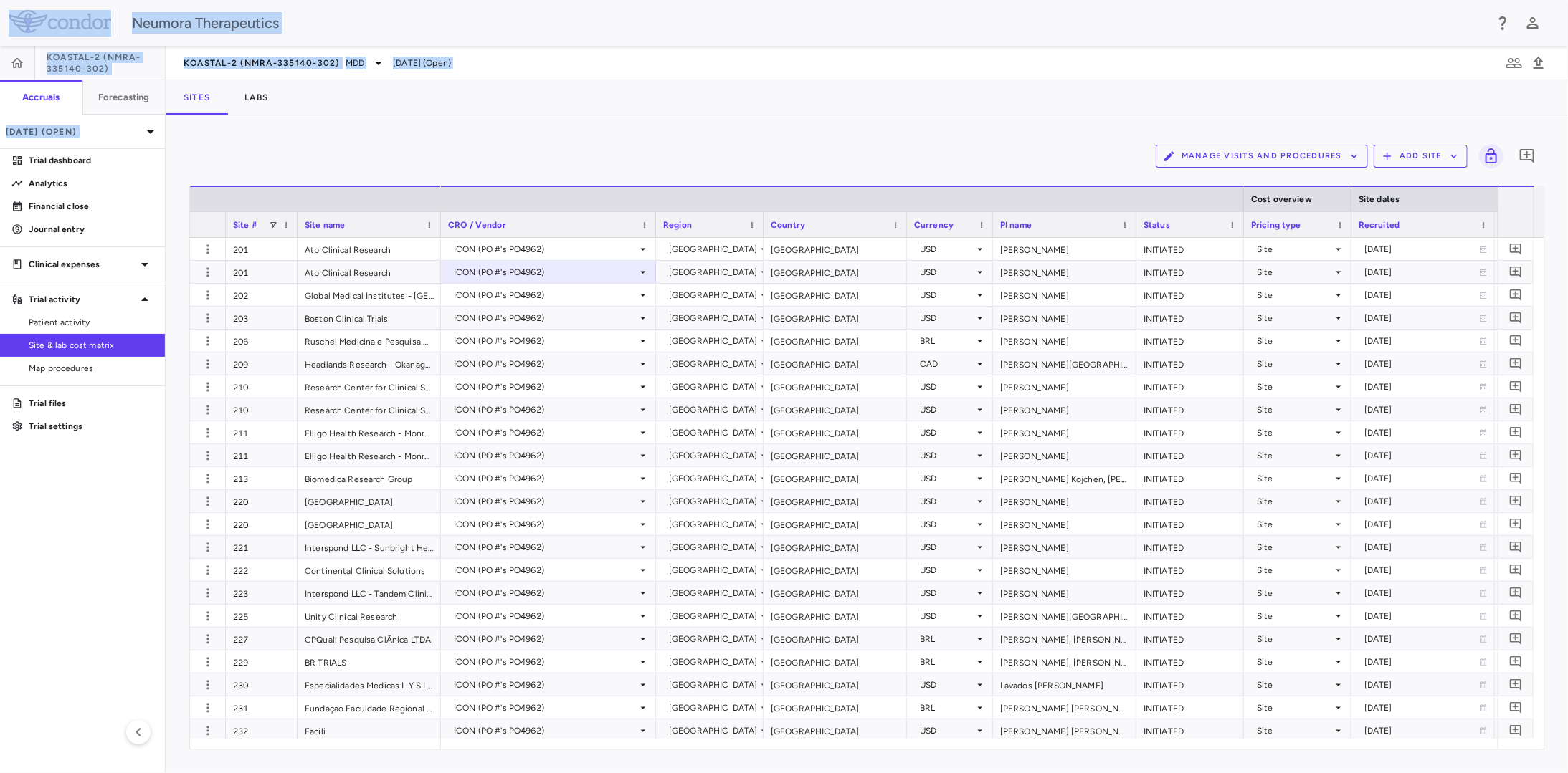
click at [591, 152] on div "Manage Visits and Procedures Add Site 0" at bounding box center [867, 156] width 1355 height 36
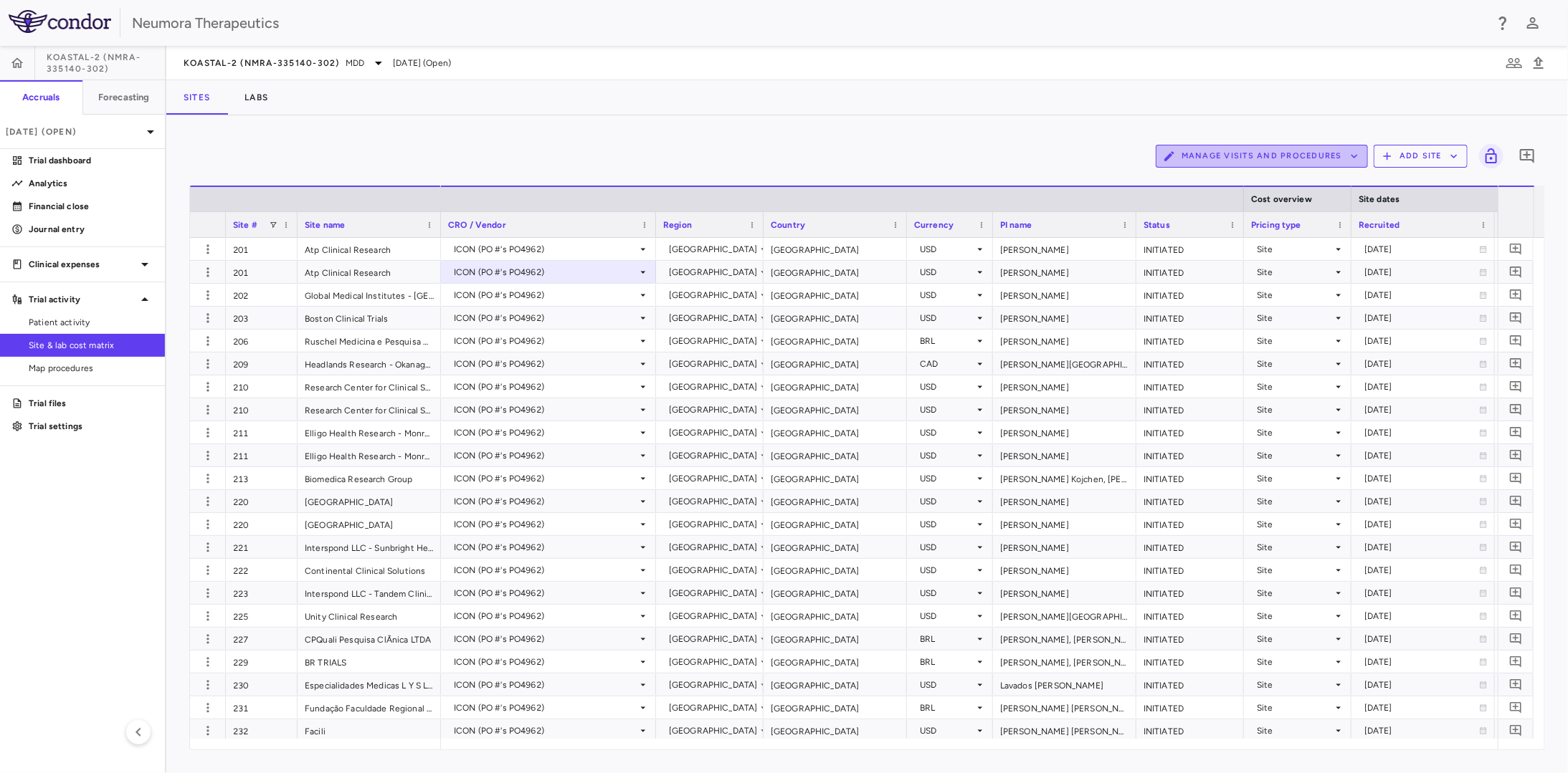
click at [1363, 160] on button "Manage Visits and Procedures" at bounding box center [1261, 156] width 213 height 23
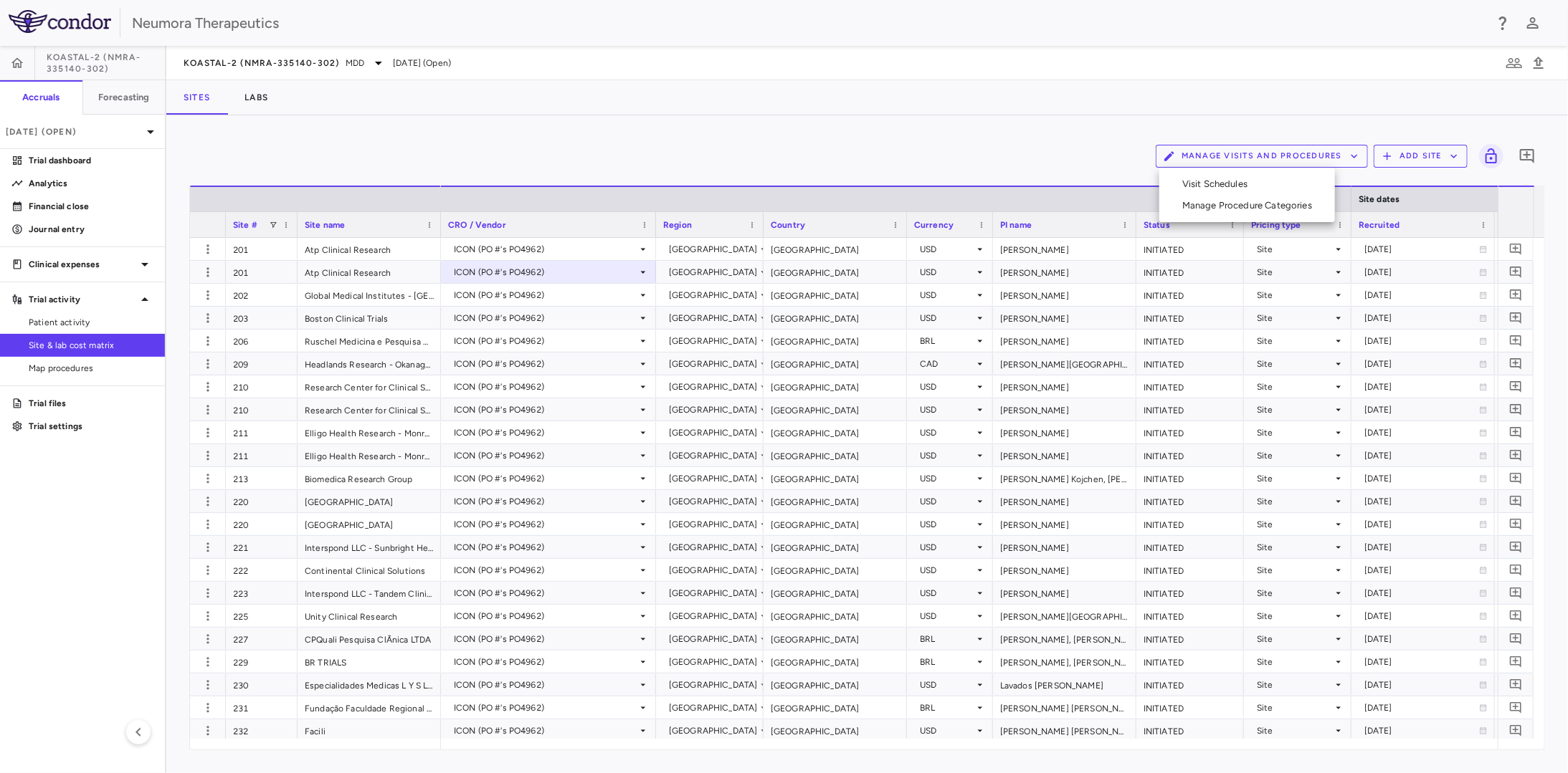
click at [1334, 109] on div at bounding box center [784, 386] width 1568 height 773
click at [1540, 65] on icon "button" at bounding box center [1538, 63] width 10 height 12
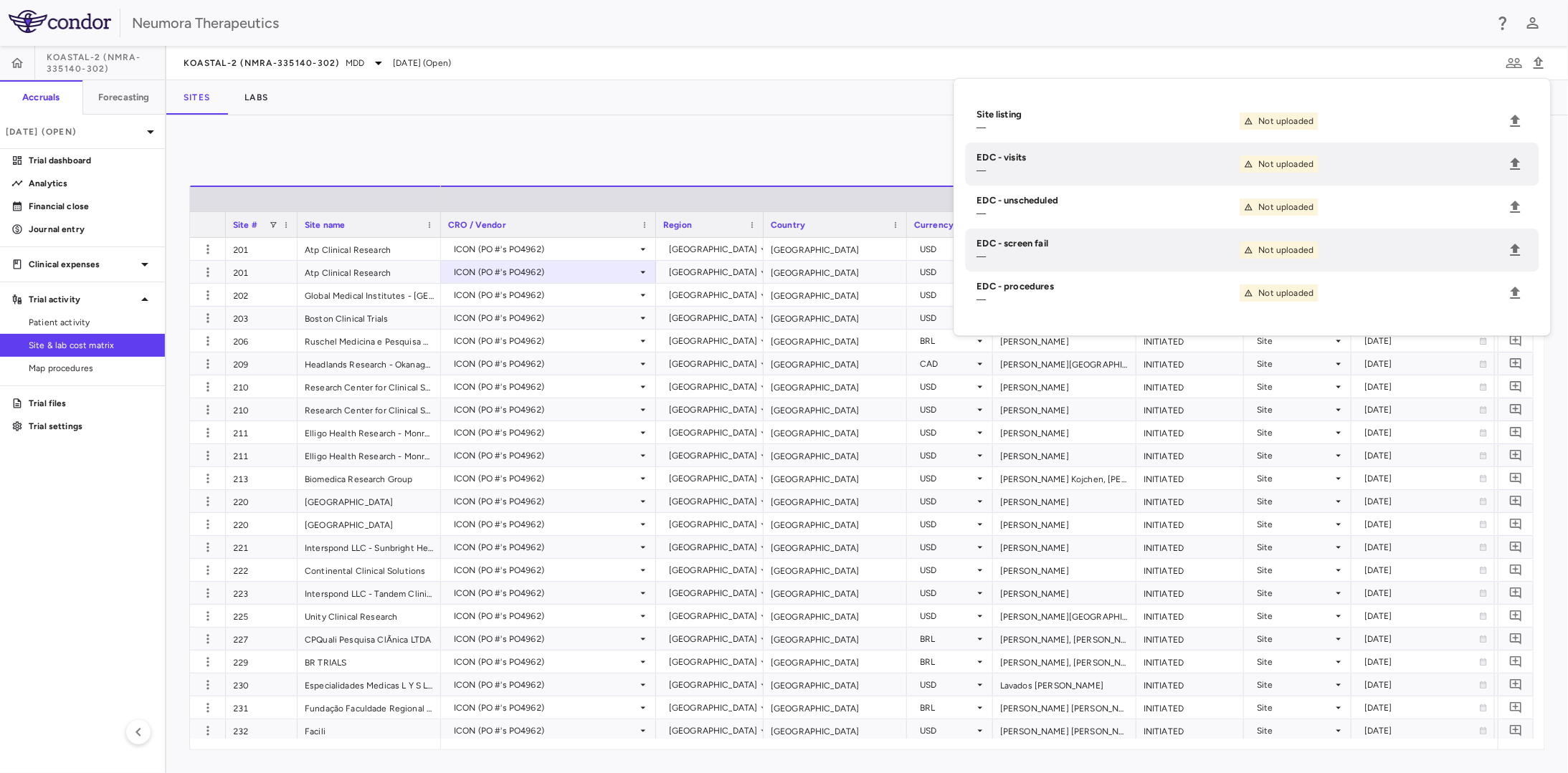
click at [845, 136] on div "Manage Visits and Procedures Add Site 0 Press ENTER to sort. Press ALT DOWN to …" at bounding box center [867, 444] width 1401 height 658
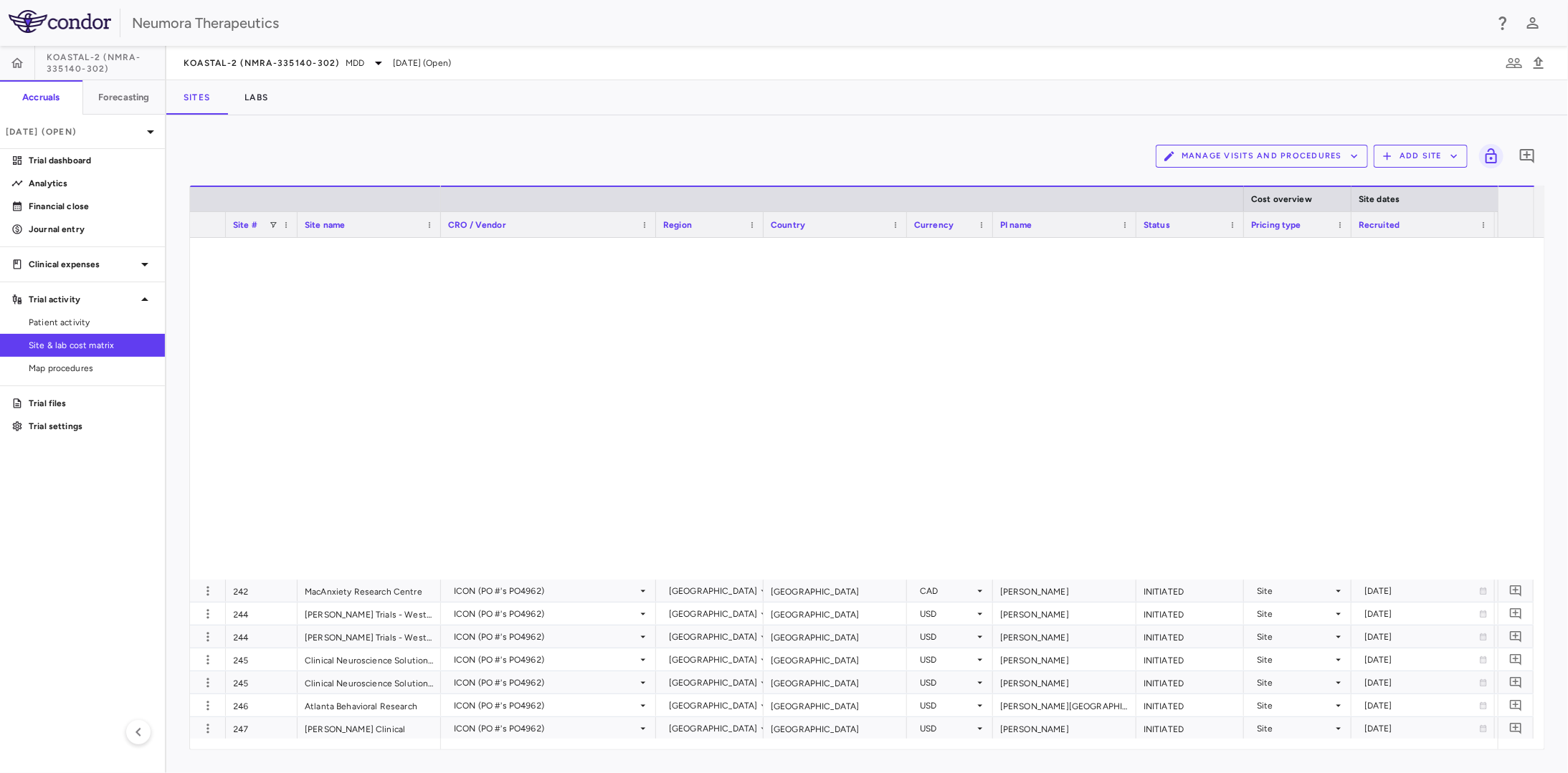
scroll to position [1263, 0]
